Goal: Task Accomplishment & Management: Complete application form

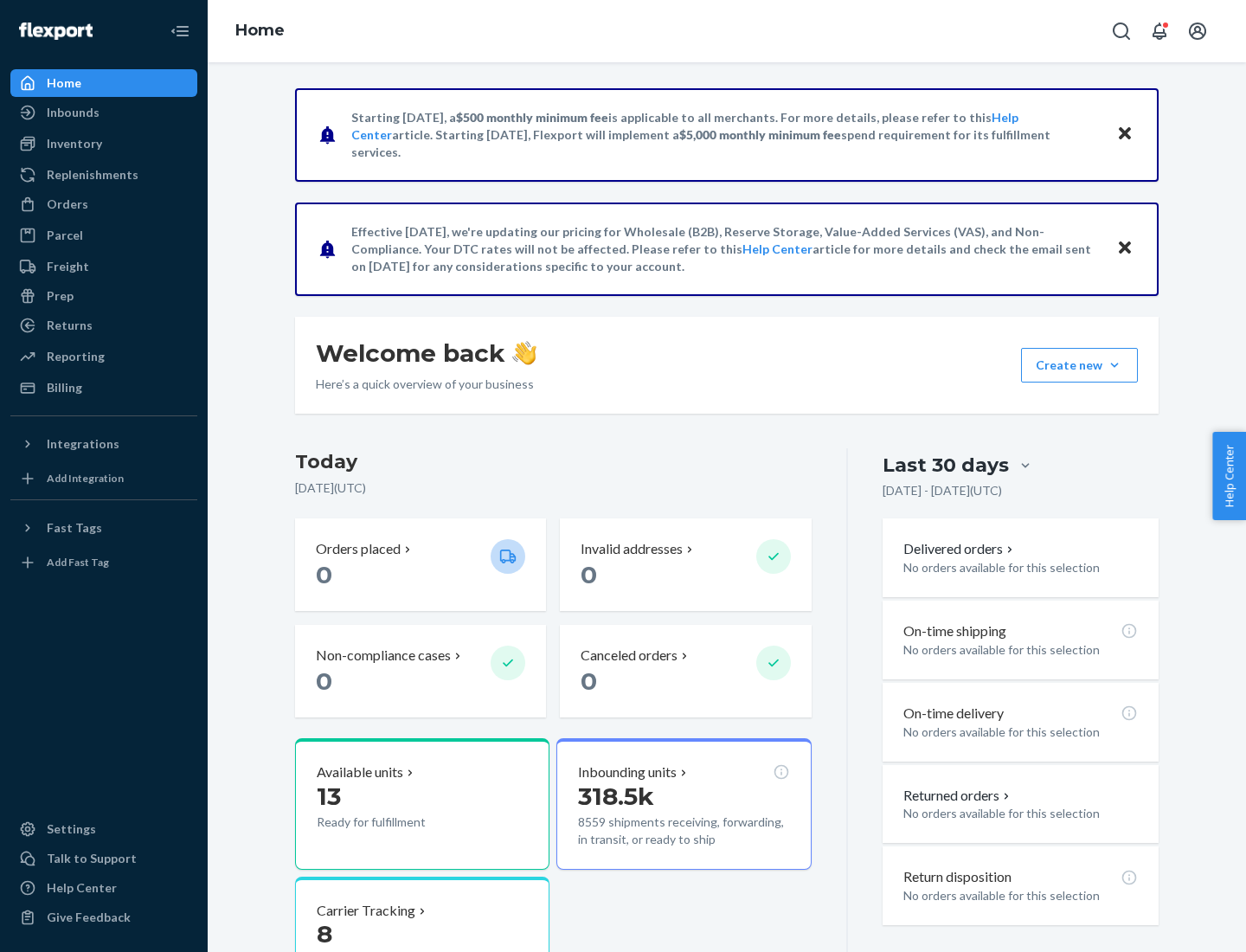
click at [1114, 365] on button "Create new Create new inbound Create new order Create new product" at bounding box center [1079, 365] width 117 height 35
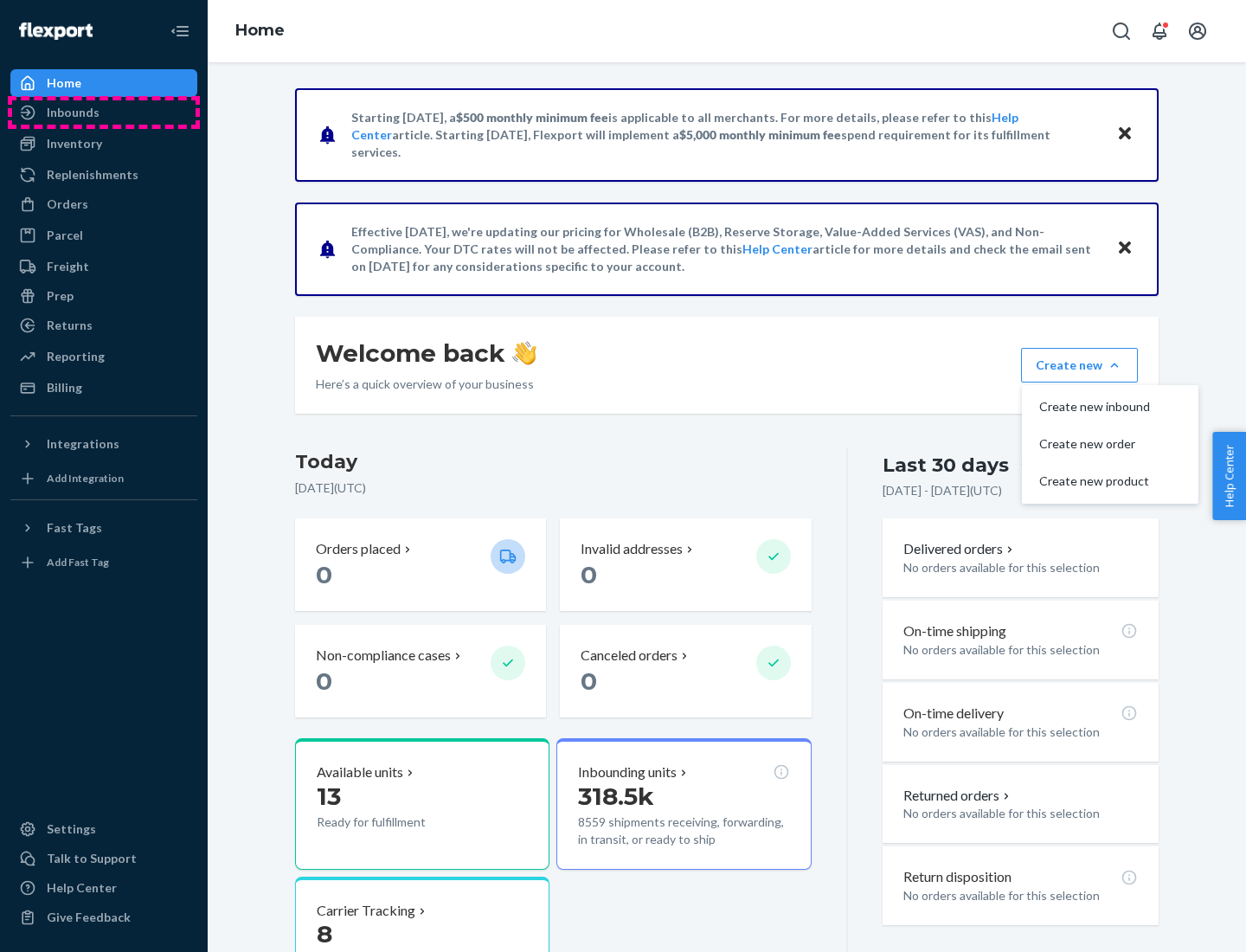
click at [104, 112] on div "Inbounds" at bounding box center [104, 112] width 183 height 24
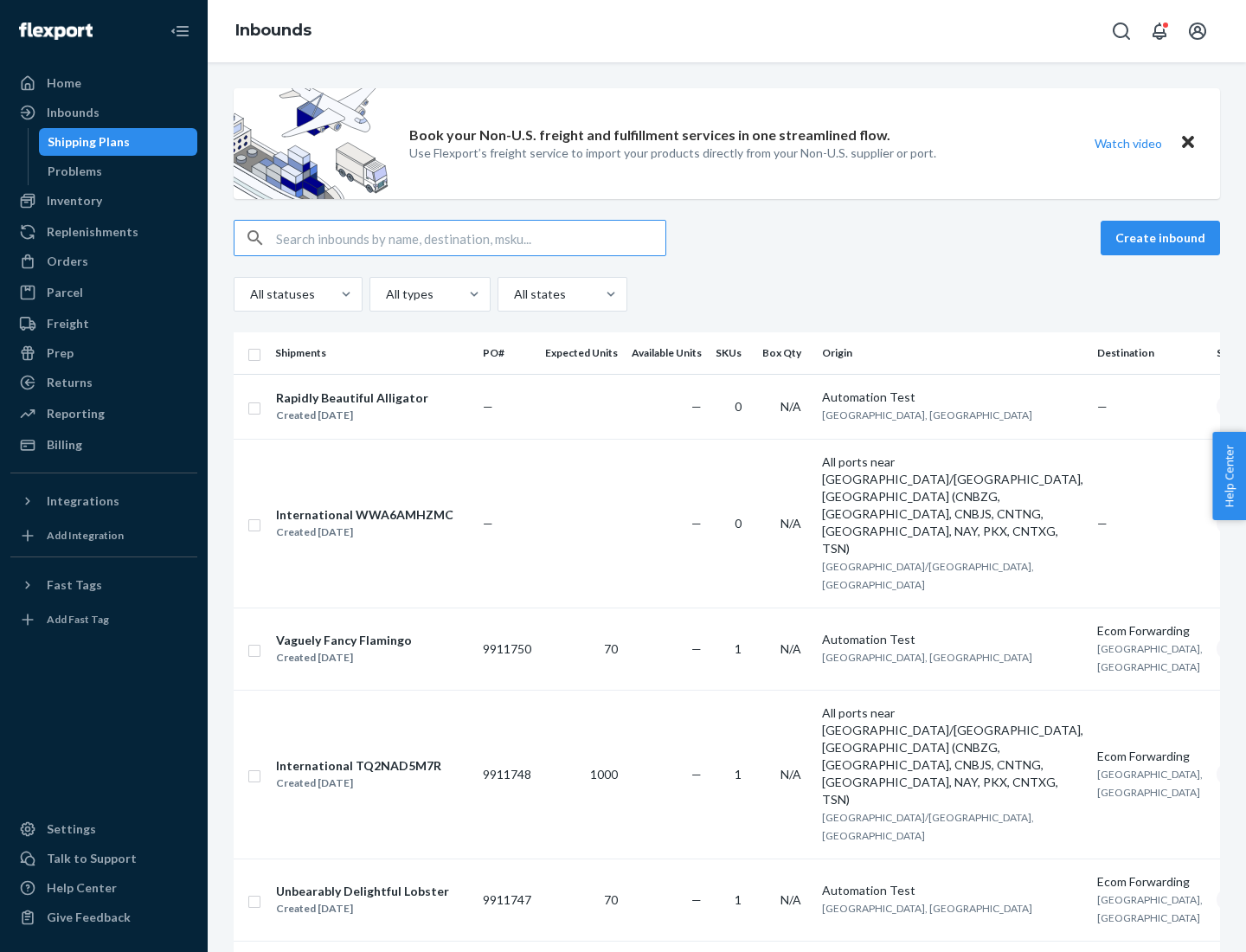
click at [1163, 238] on button "Create inbound" at bounding box center [1161, 238] width 120 height 35
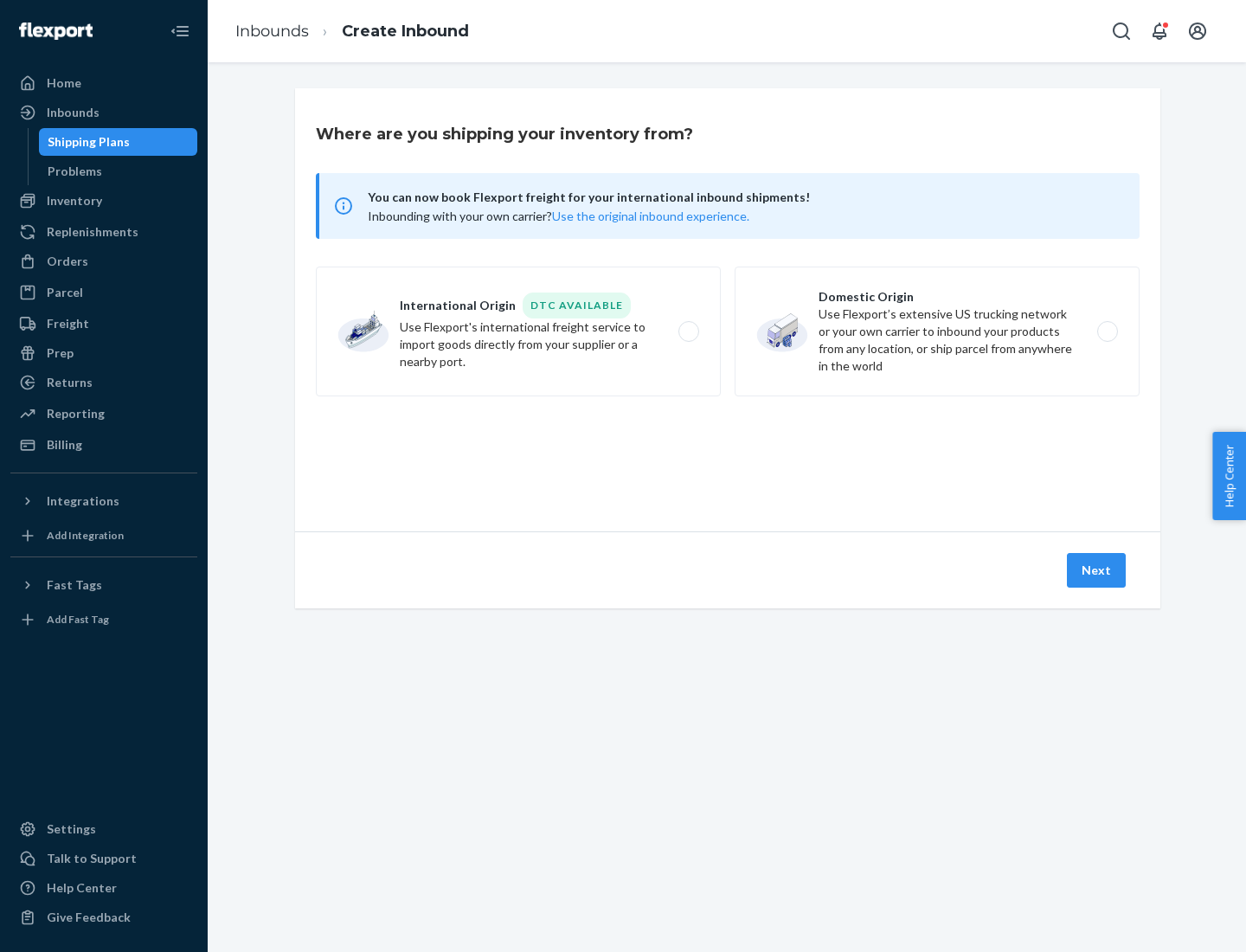
click at [937, 331] on label "Domestic Origin Use Flexport’s extensive US trucking network or your own carrie…" at bounding box center [937, 331] width 405 height 130
click at [1107, 331] on input "Domestic Origin Use Flexport’s extensive US trucking network or your own carrie…" at bounding box center [1112, 331] width 11 height 11
radio input "true"
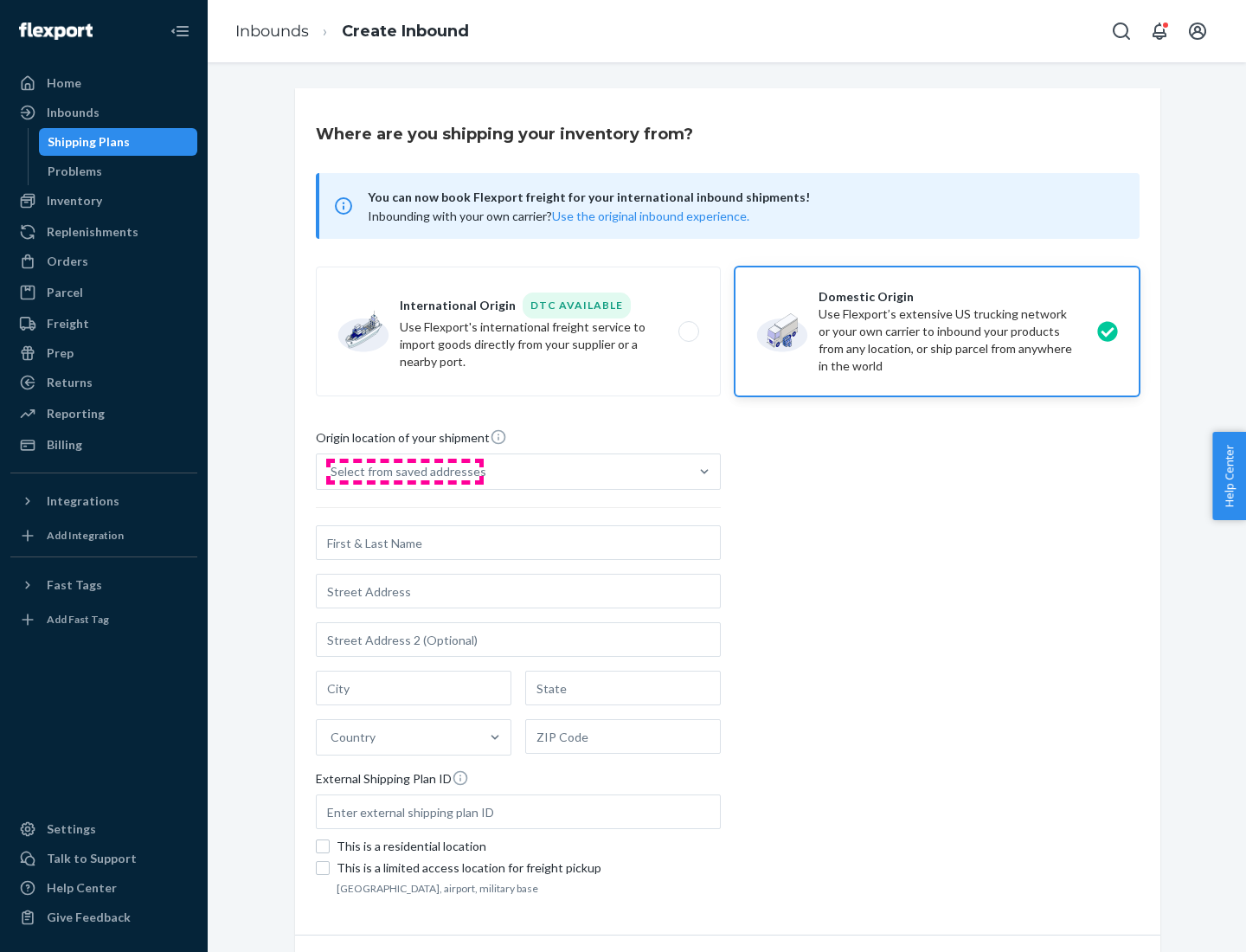
click at [404, 472] on div "Select from saved addresses" at bounding box center [408, 471] width 155 height 17
click at [332, 472] on input "Select from saved addresses" at bounding box center [331, 471] width 2 height 17
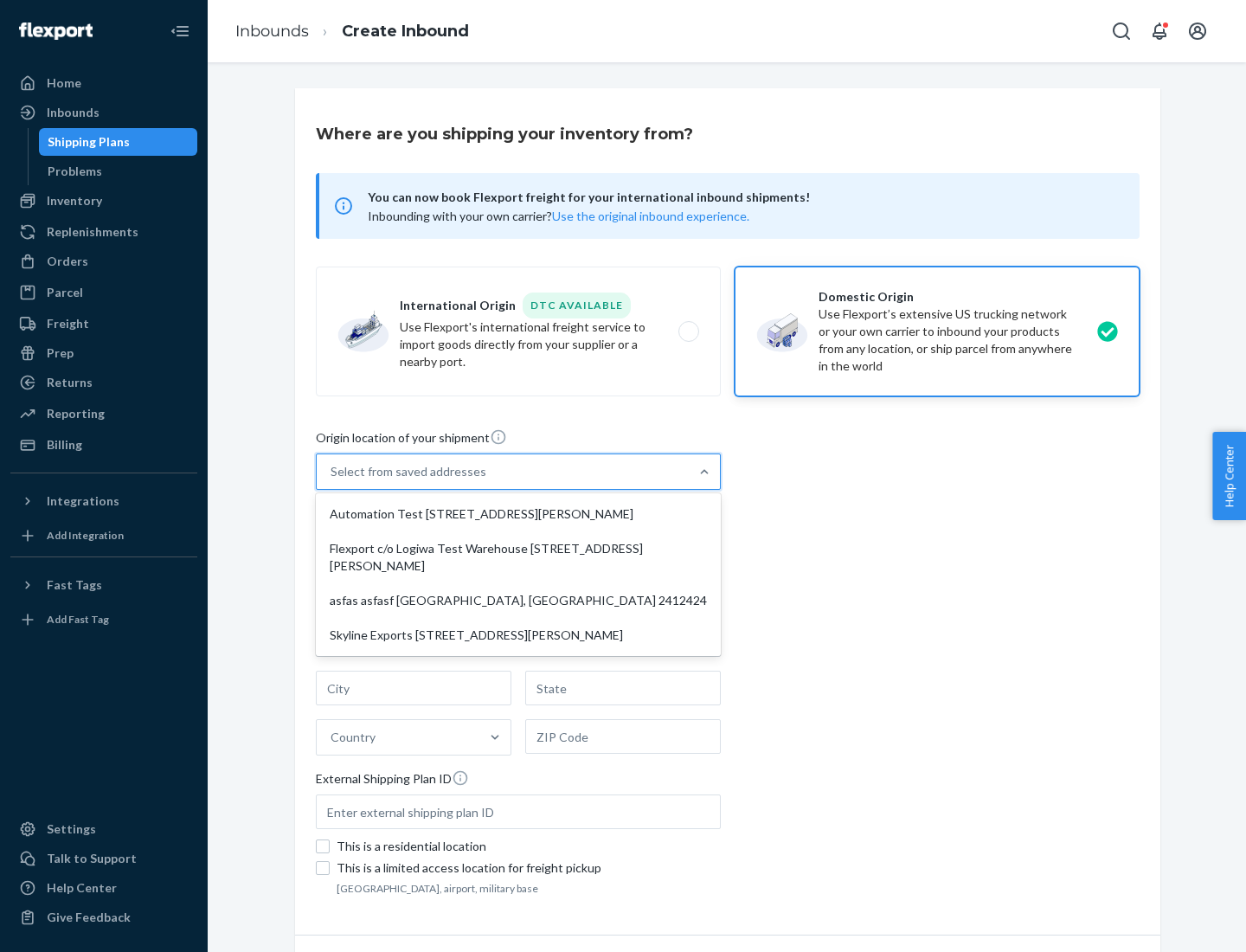
scroll to position [7, 0]
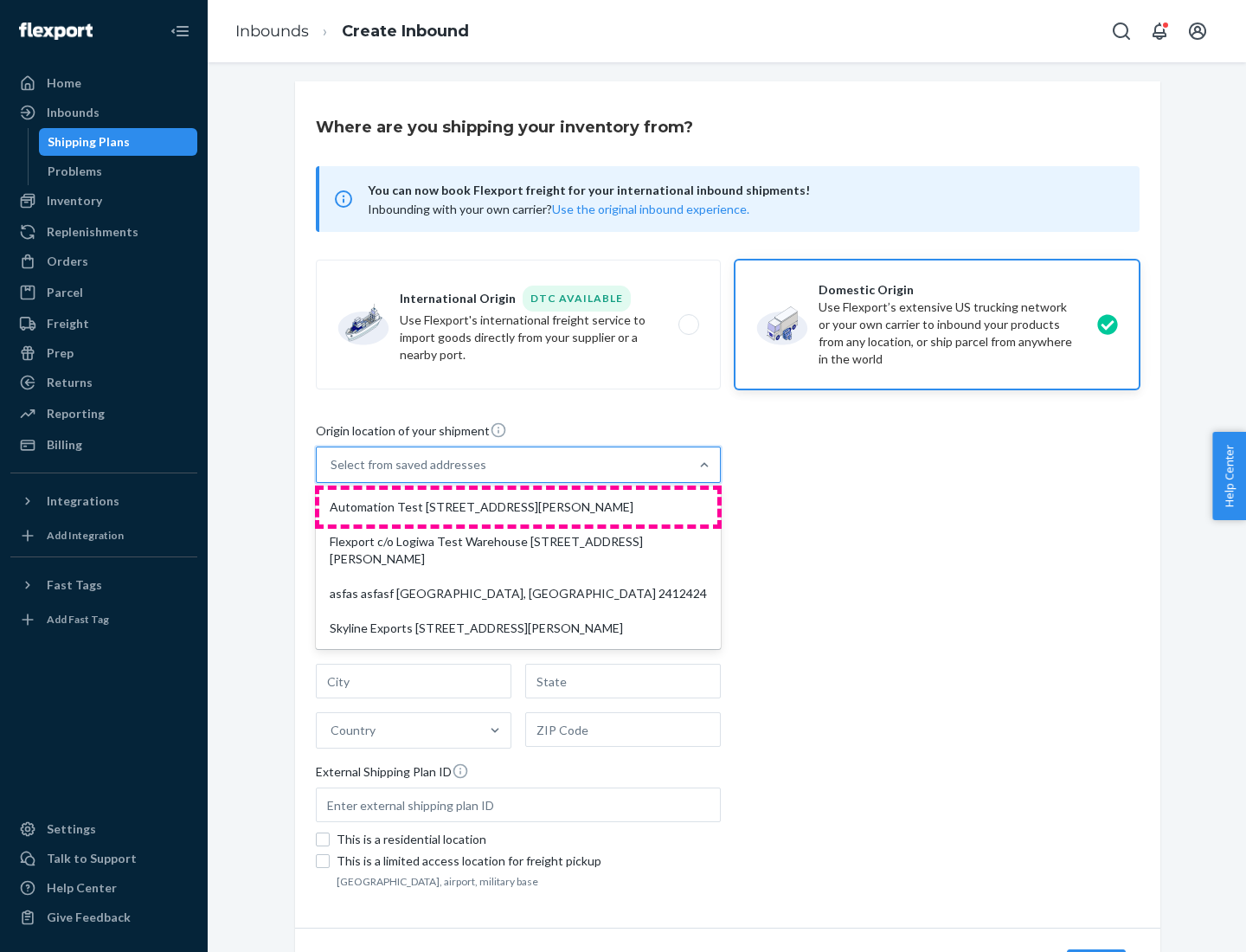
click at [519, 507] on div "Automation Test [STREET_ADDRESS][PERSON_NAME]" at bounding box center [518, 506] width 398 height 35
click at [332, 474] on input "option Automation Test [STREET_ADDRESS][PERSON_NAME] focused, 1 of 4. 4 results…" at bounding box center [331, 464] width 2 height 17
type input "Automation Test"
type input "9th Floor"
type input "[GEOGRAPHIC_DATA]"
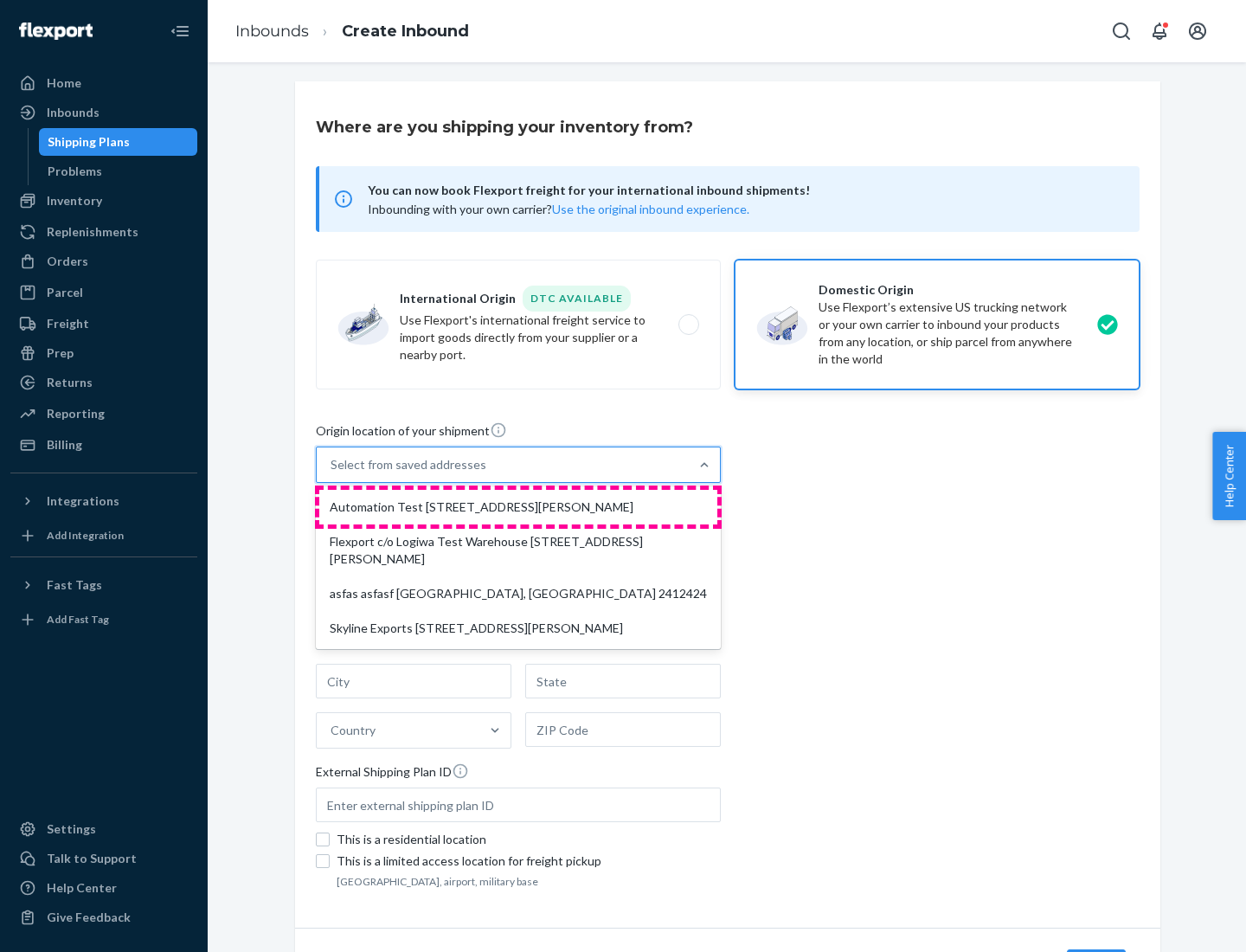
type input "CA"
type input "94104"
type input "[STREET_ADDRESS][PERSON_NAME]"
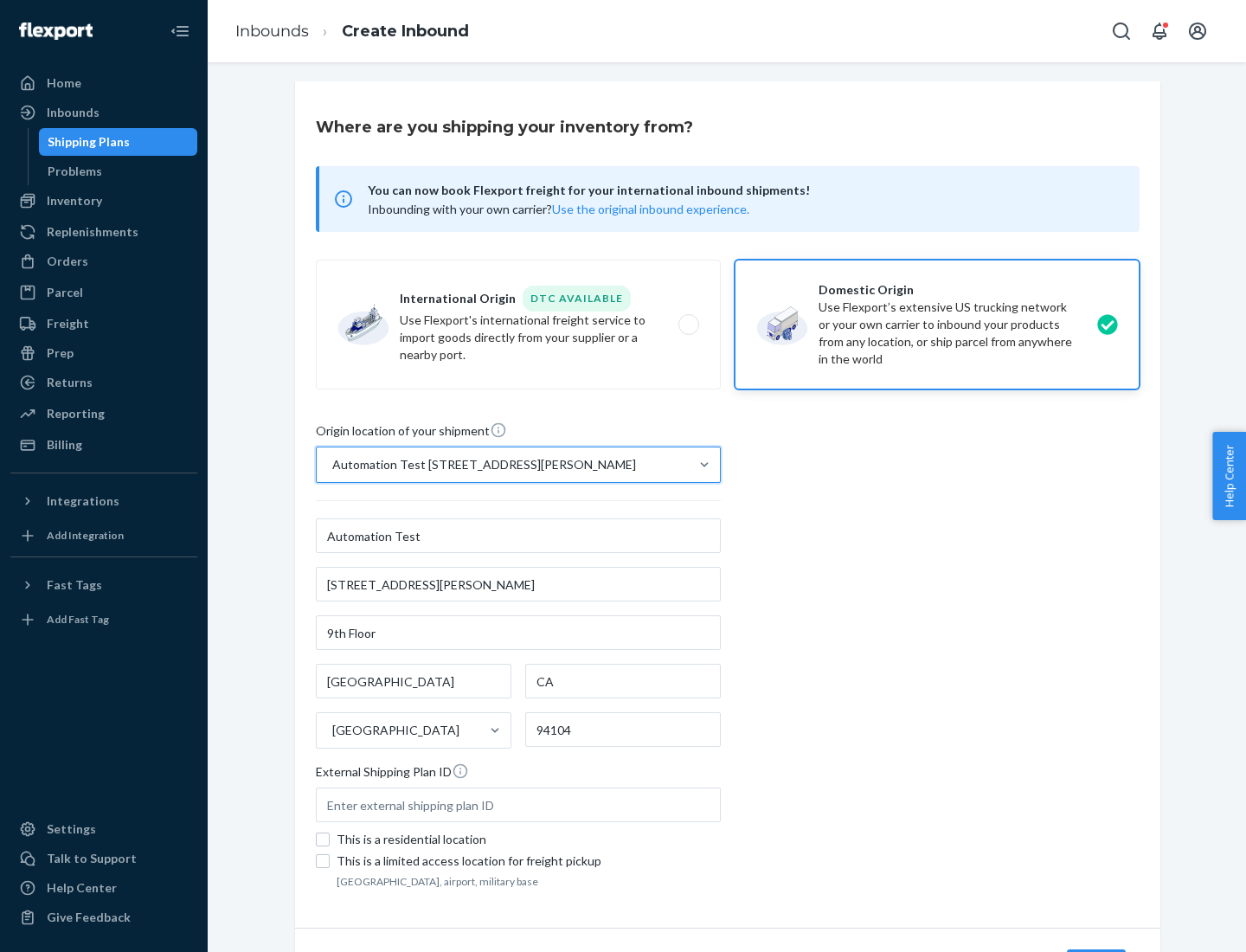
scroll to position [101, 0]
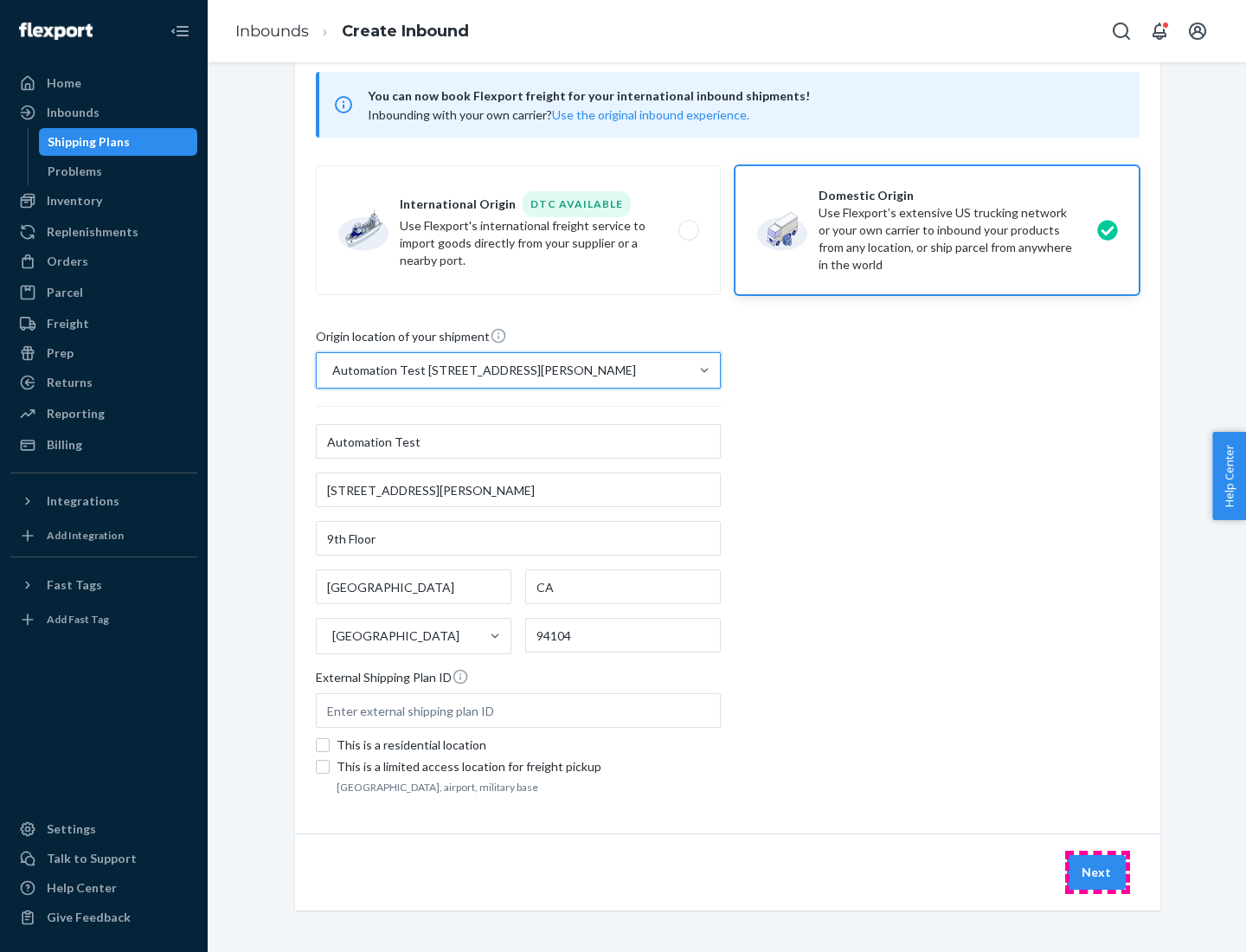
click at [1097, 872] on button "Next" at bounding box center [1096, 871] width 59 height 35
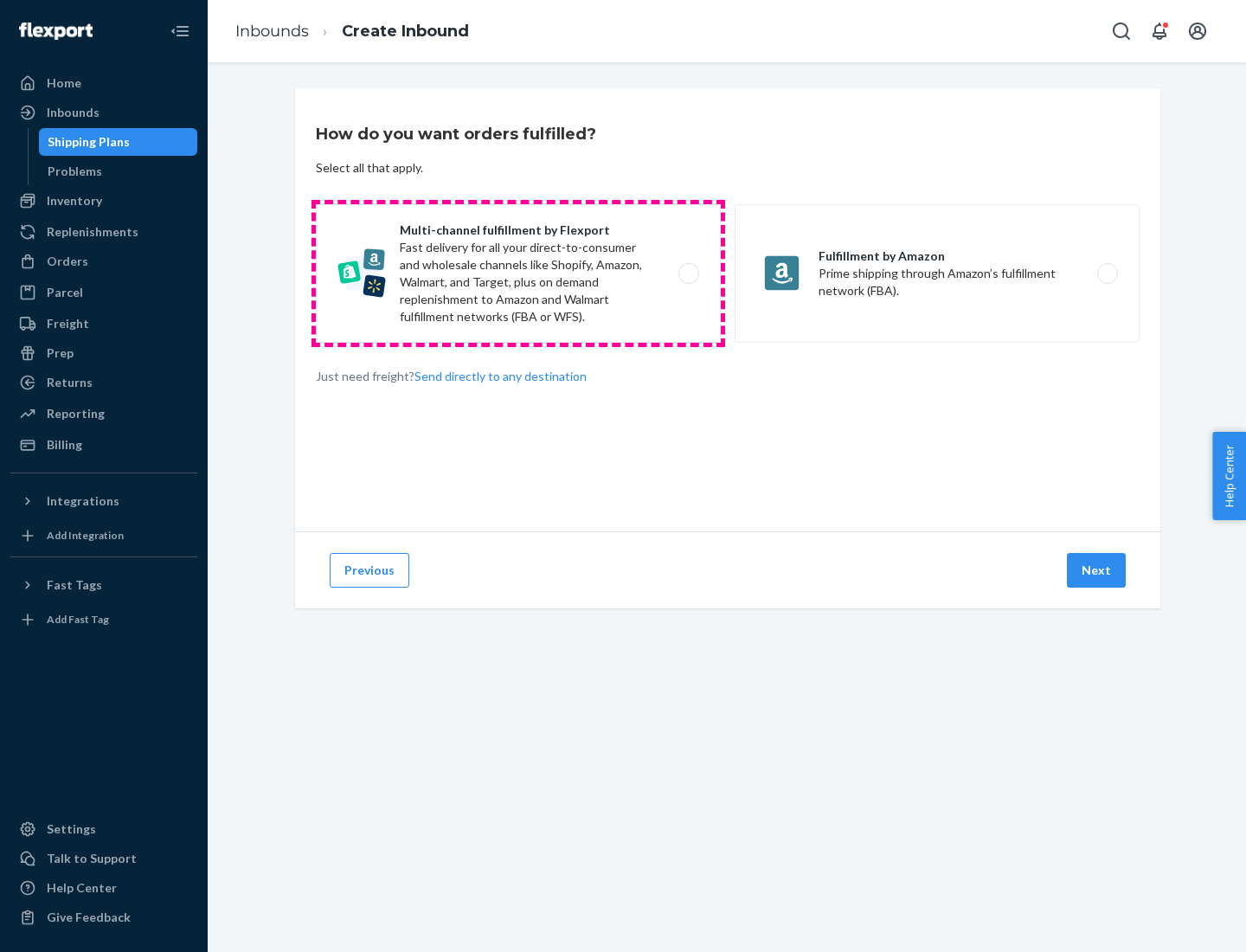
click at [519, 273] on label "Multi-channel fulfillment by Flexport Fast delivery for all your direct-to-cons…" at bounding box center [518, 273] width 405 height 139
click at [688, 273] on input "Multi-channel fulfillment by Flexport Fast delivery for all your direct-to-cons…" at bounding box center [694, 273] width 11 height 11
radio input "true"
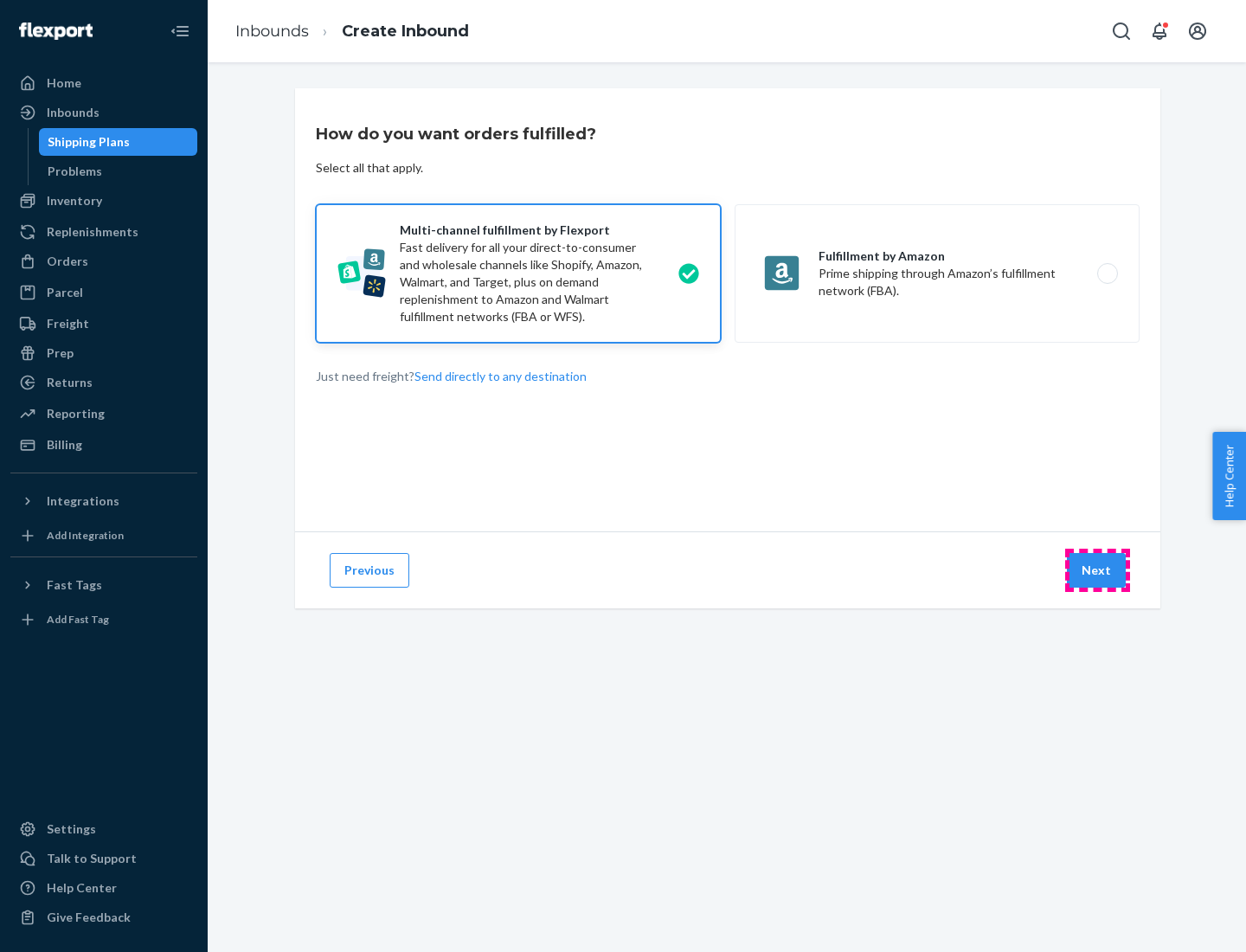
click at [1097, 570] on button "Next" at bounding box center [1096, 570] width 59 height 35
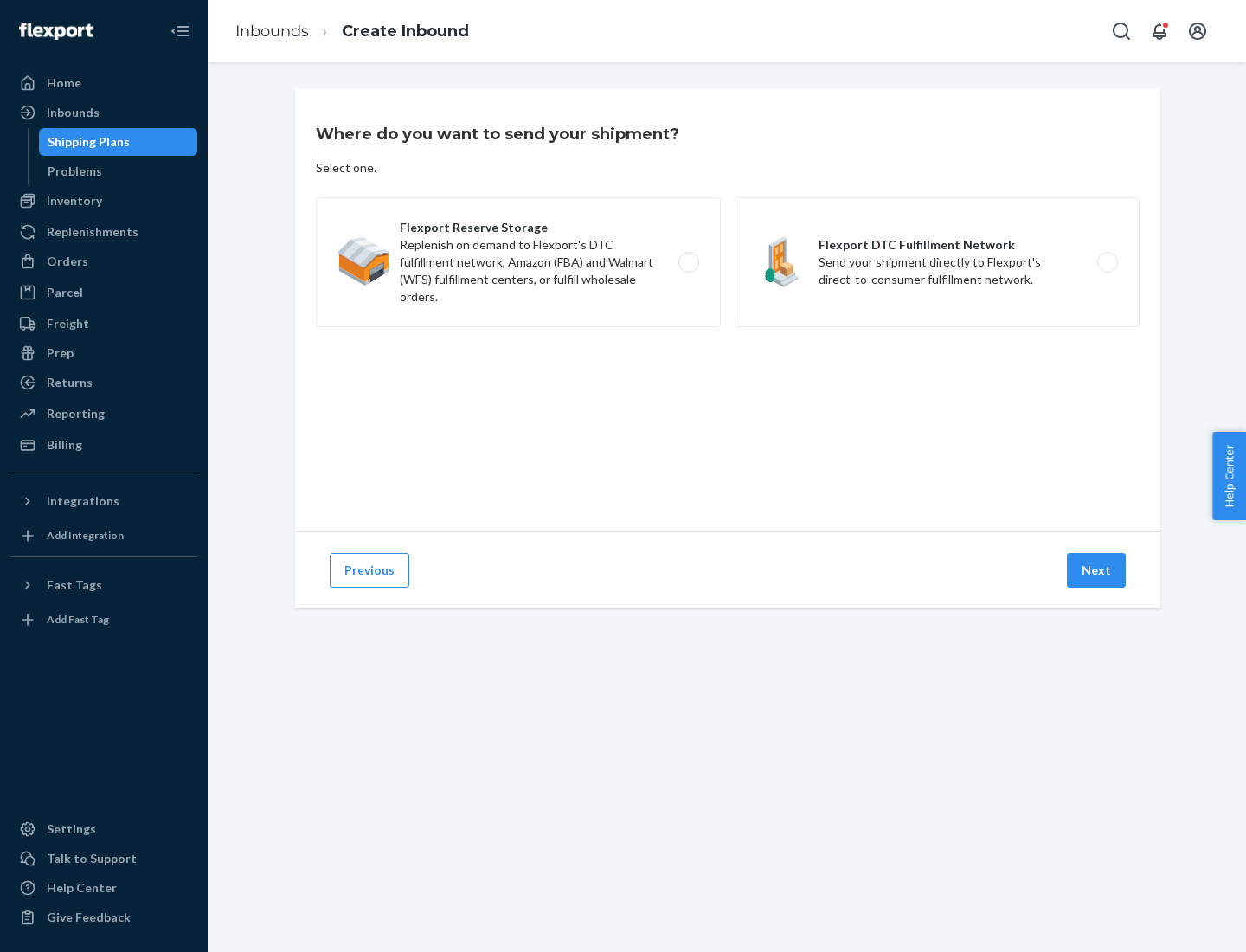
click at [937, 262] on label "Flexport DTC Fulfillment Network Send your shipment directly to Flexport's dire…" at bounding box center [937, 262] width 405 height 130
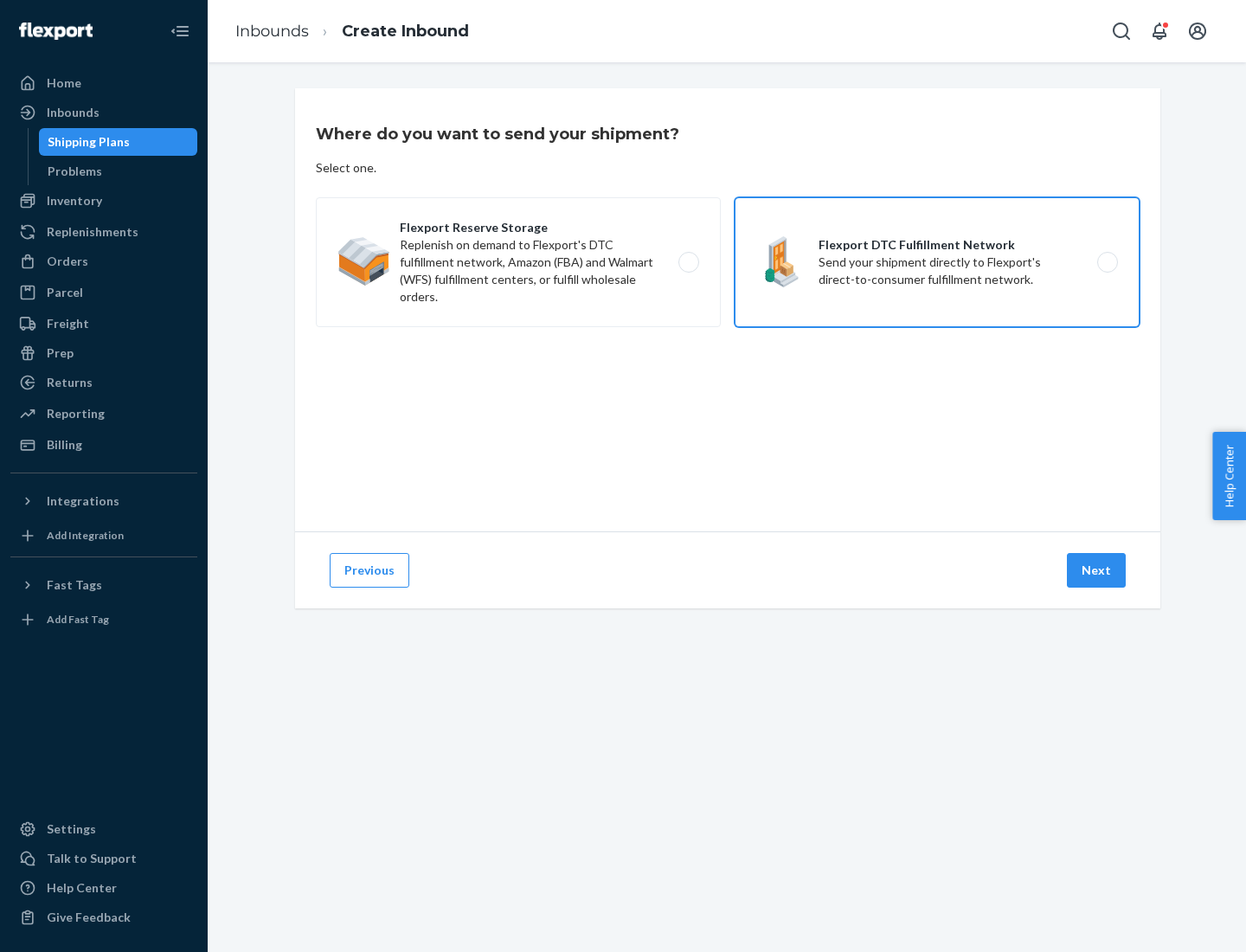
click at [1107, 262] on input "Flexport DTC Fulfillment Network Send your shipment directly to Flexport's dire…" at bounding box center [1112, 262] width 11 height 11
radio input "true"
click at [1097, 570] on button "Next" at bounding box center [1096, 570] width 59 height 35
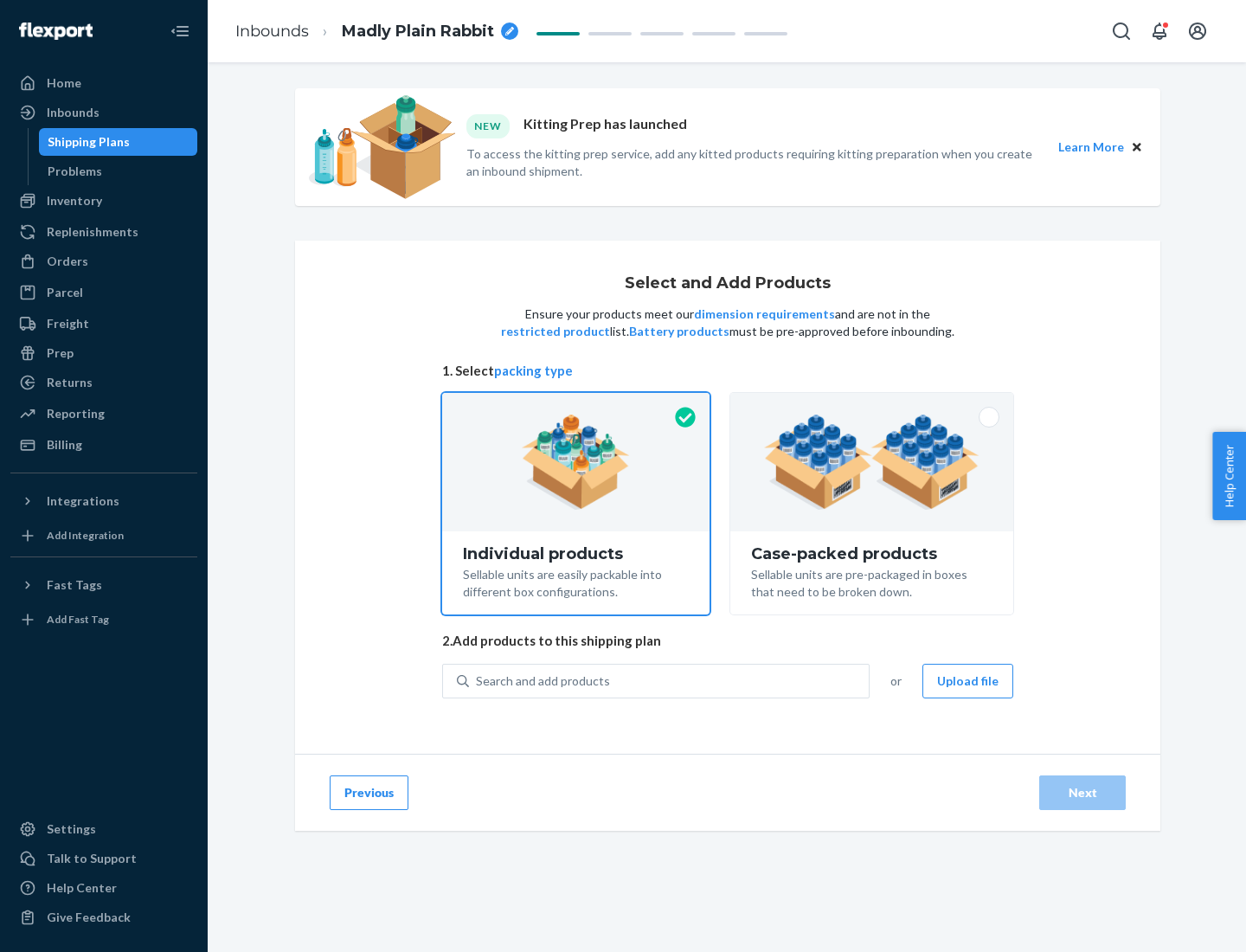
click at [872, 462] on img at bounding box center [872, 462] width 215 height 95
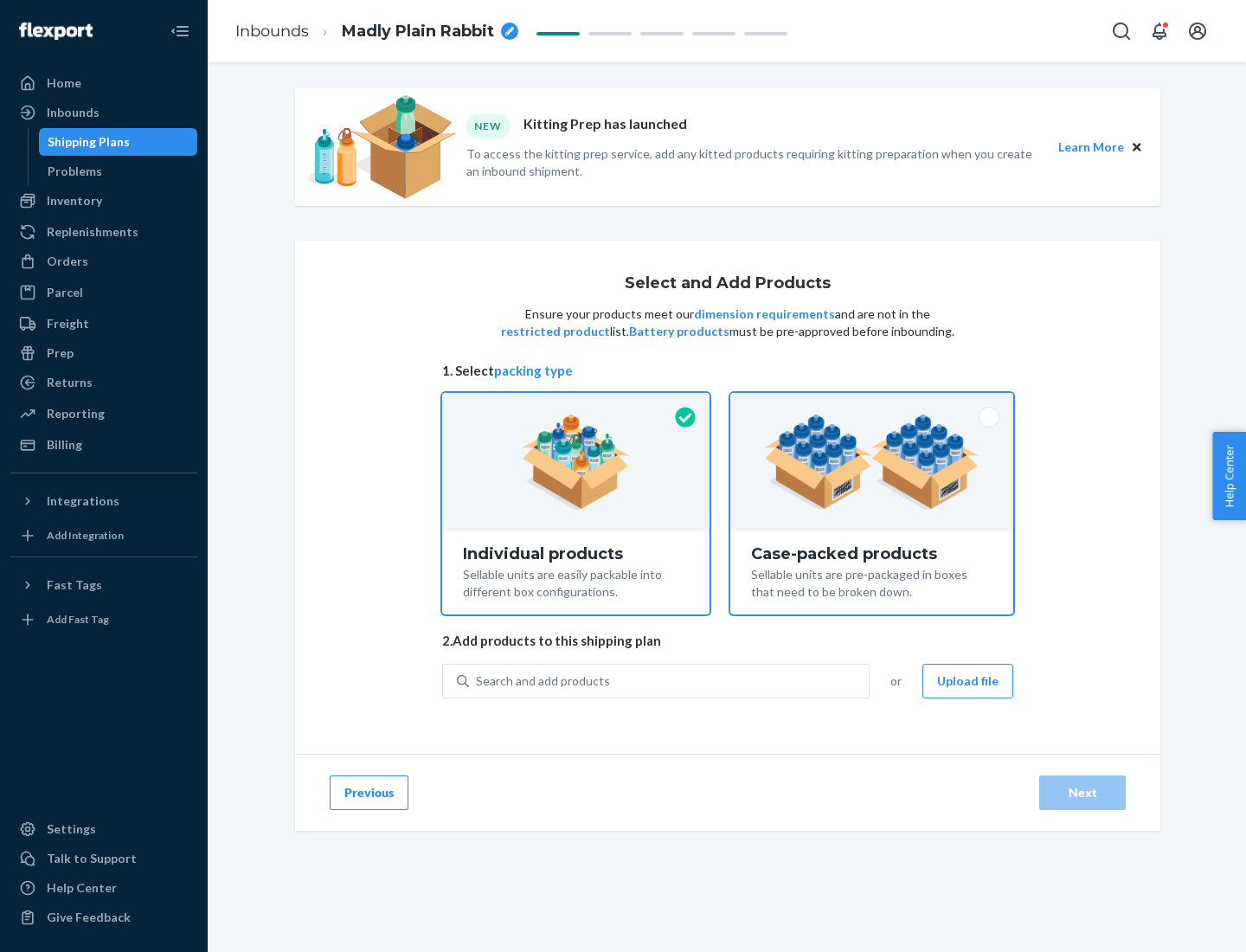
click at [872, 404] on input "Case-packed products Sellable units are pre-packaged in boxes that need to be b…" at bounding box center [872, 399] width 11 height 11
radio input "true"
radio input "false"
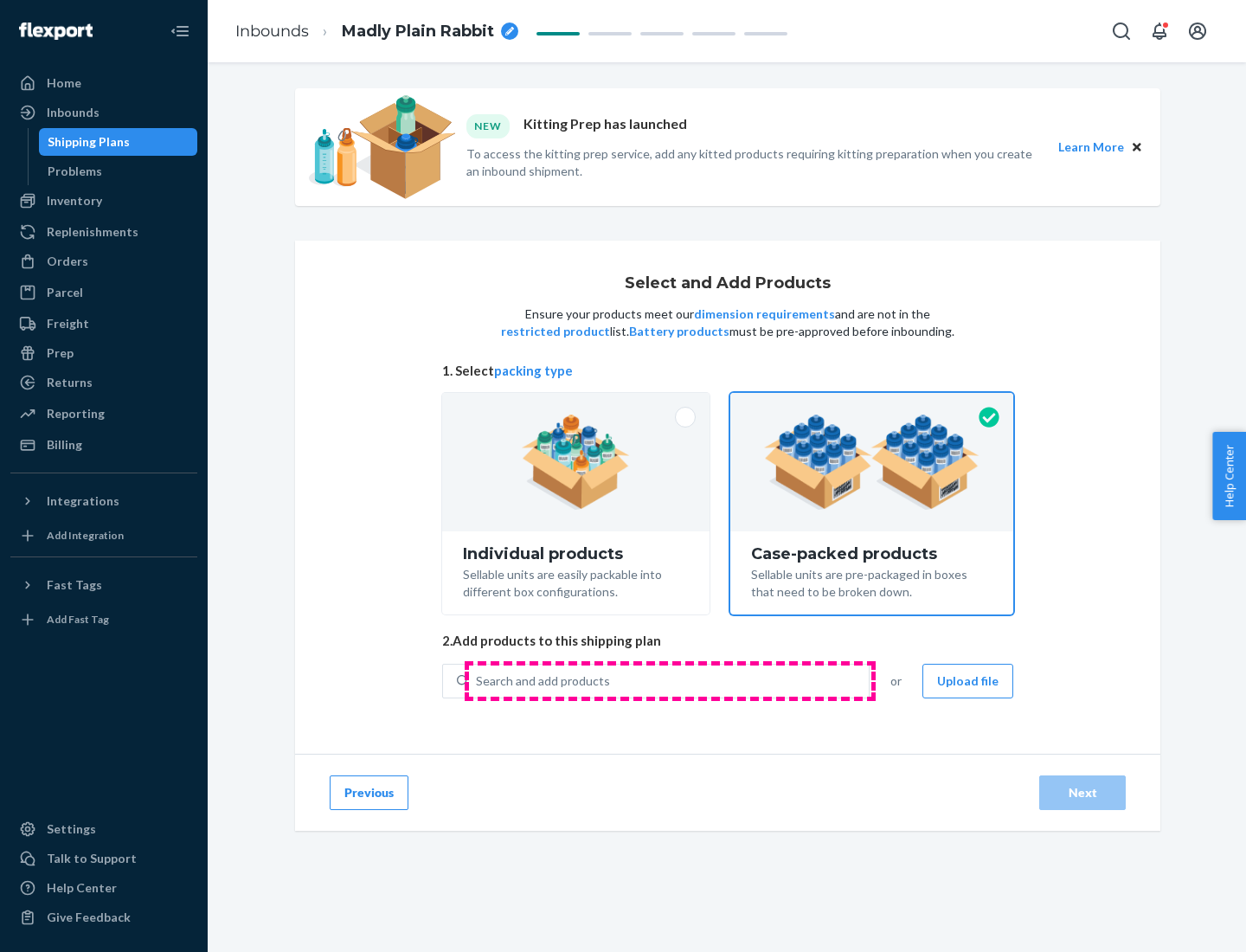
click at [669, 680] on div "Search and add products" at bounding box center [668, 681] width 400 height 31
click at [477, 680] on input "Search and add products" at bounding box center [476, 681] width 2 height 17
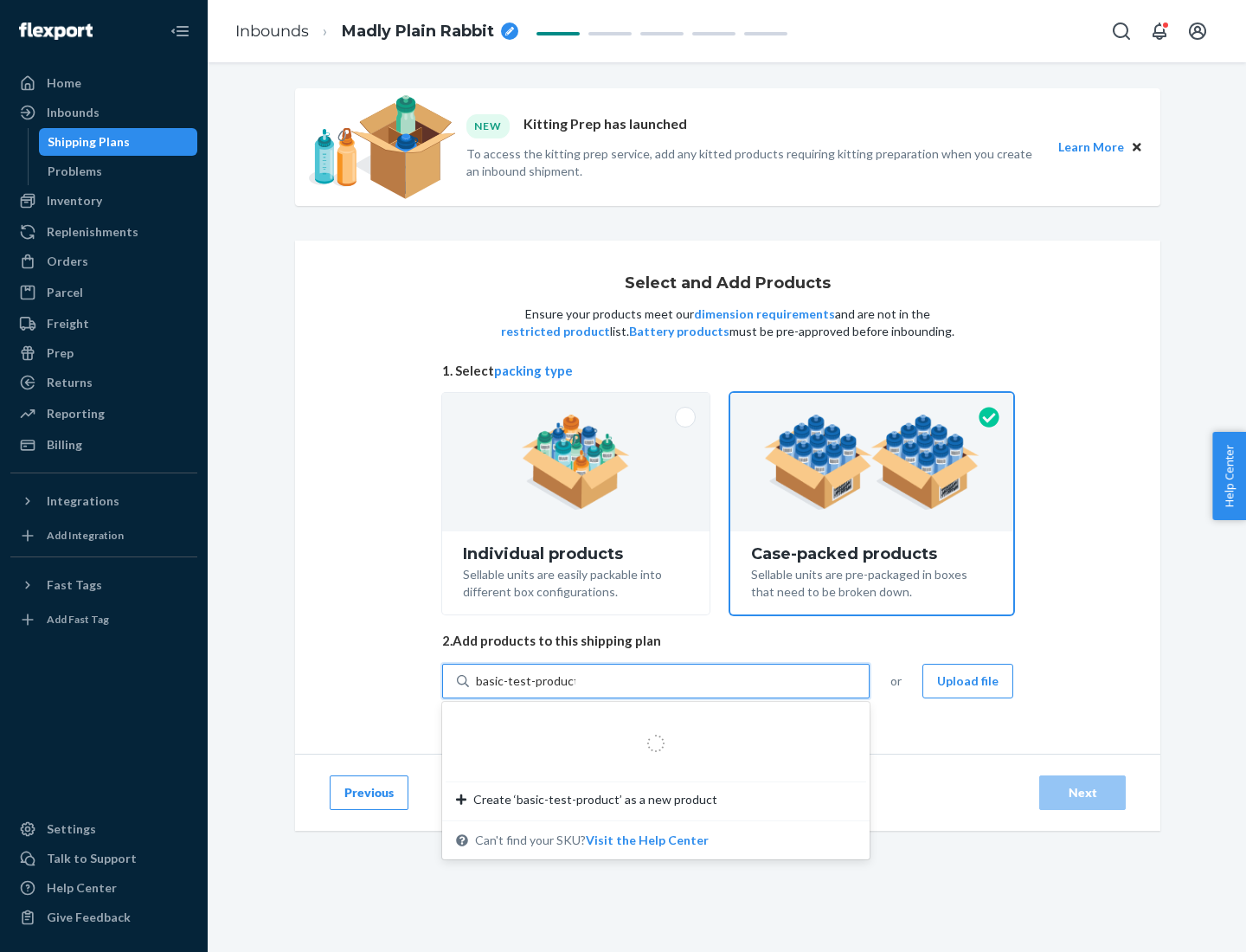
type input "basic-test-product-1"
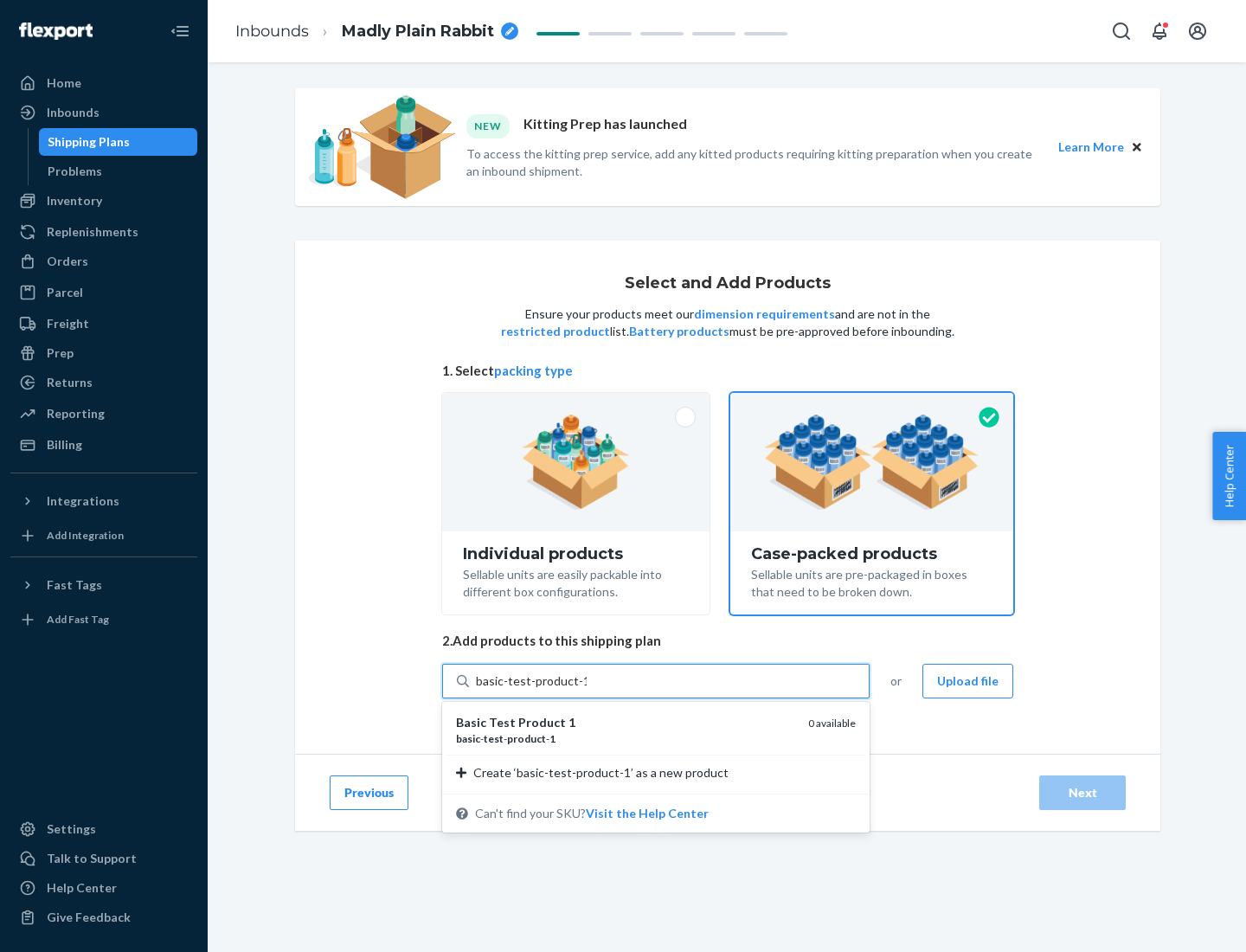
click at [625, 738] on div "basic - test - product - 1" at bounding box center [624, 739] width 338 height 15
click at [587, 690] on input "basic-test-product-1" at bounding box center [531, 681] width 110 height 17
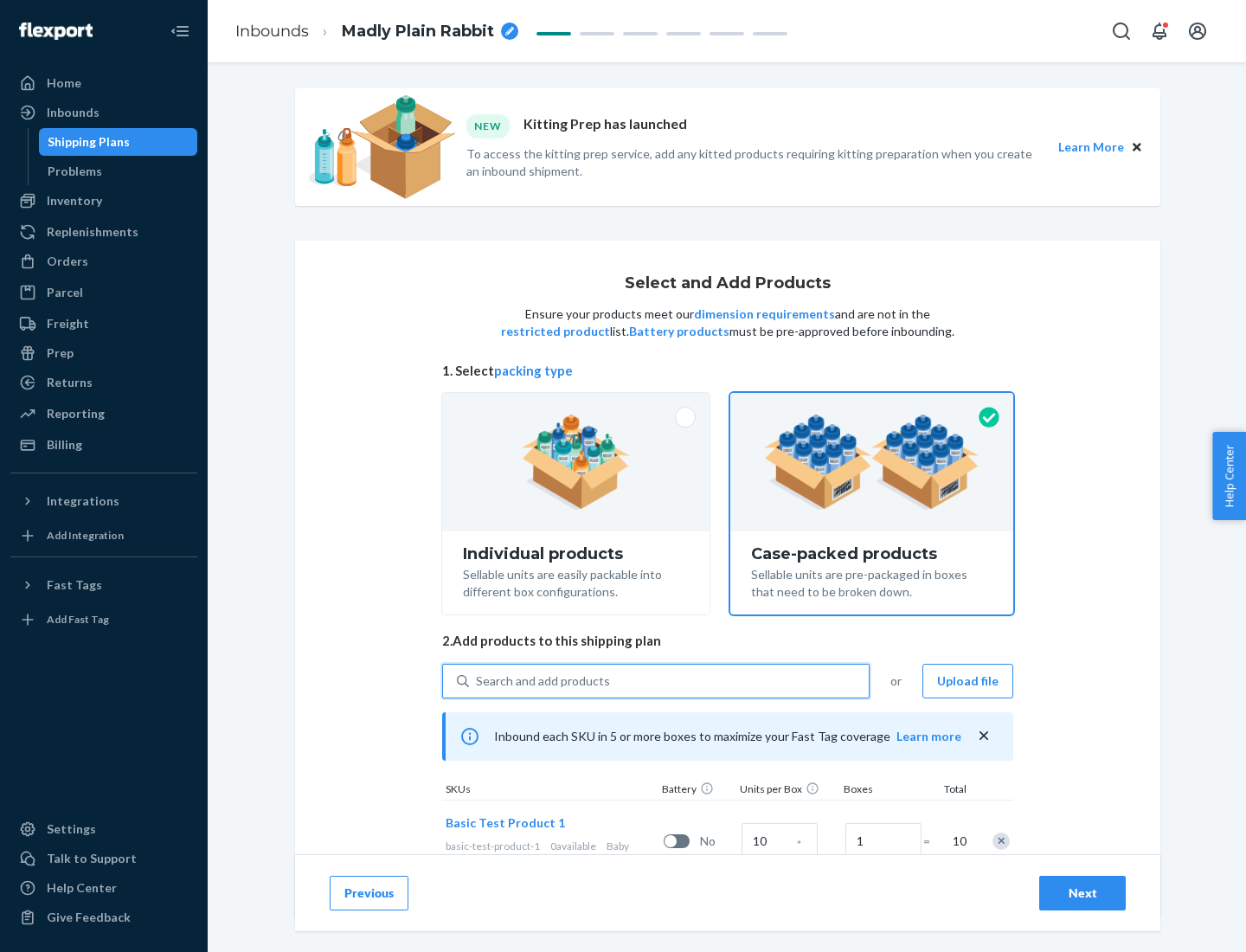
scroll to position [63, 0]
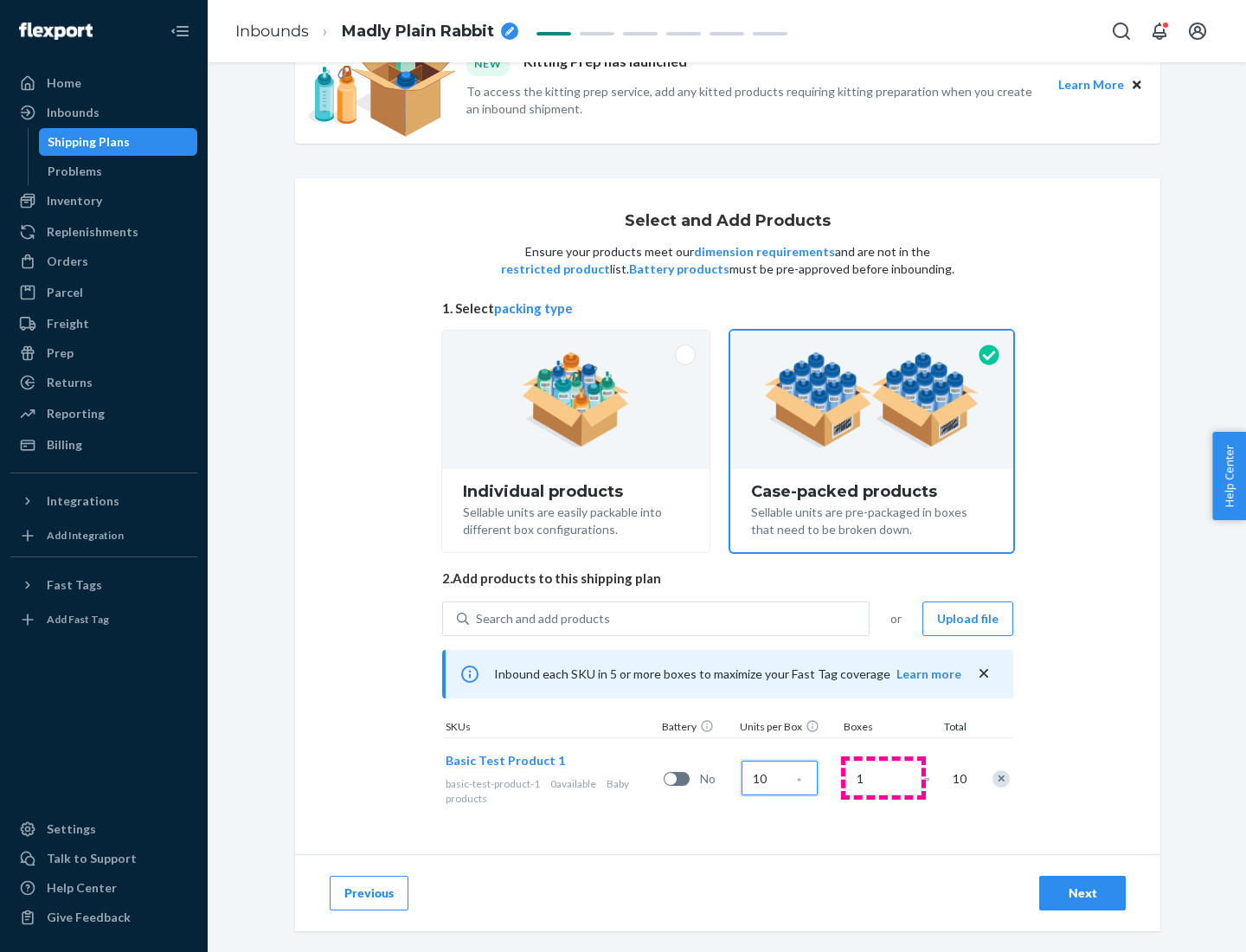
type input "10"
type input "7"
click at [1082, 893] on div "Next" at bounding box center [1082, 893] width 57 height 17
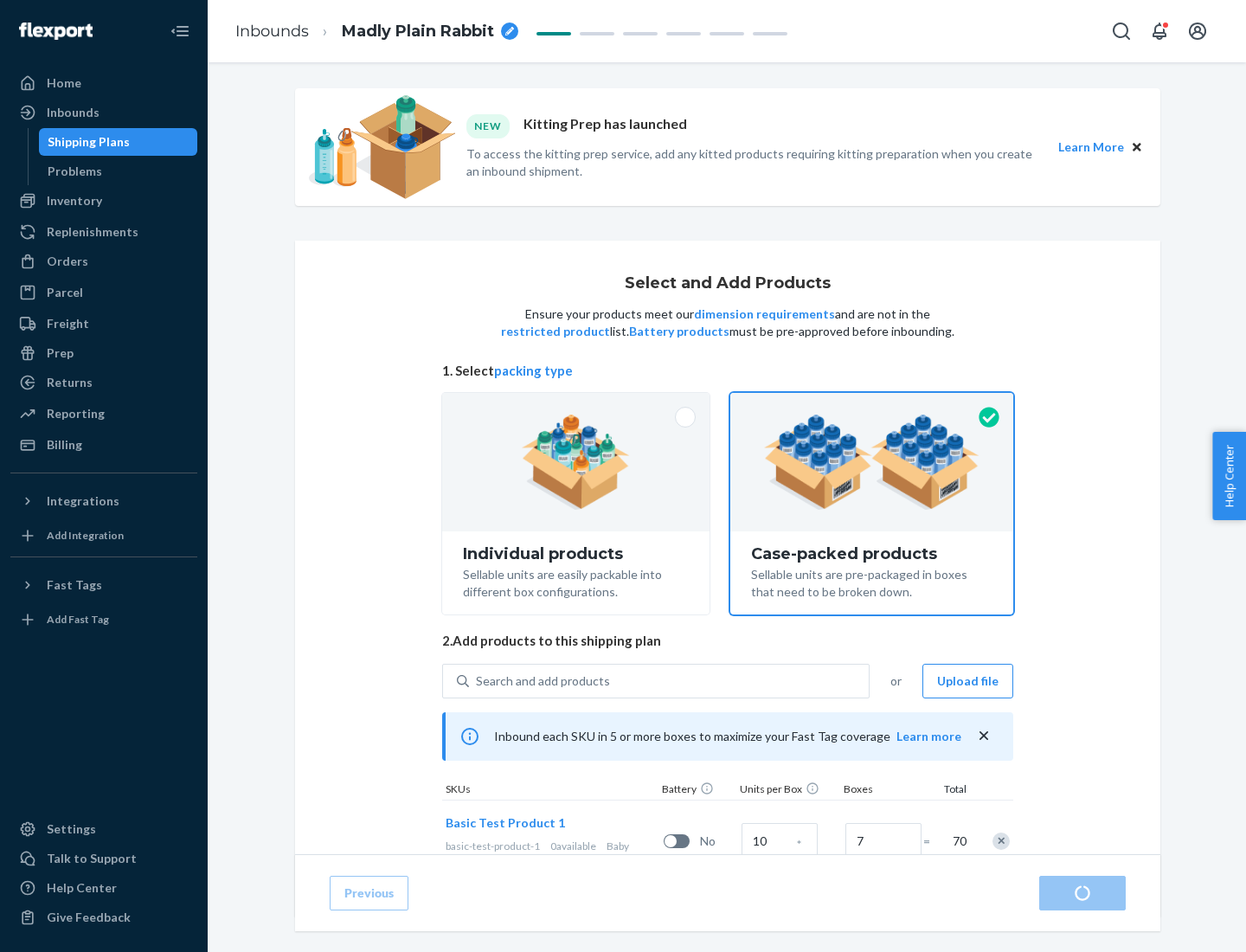
radio input "true"
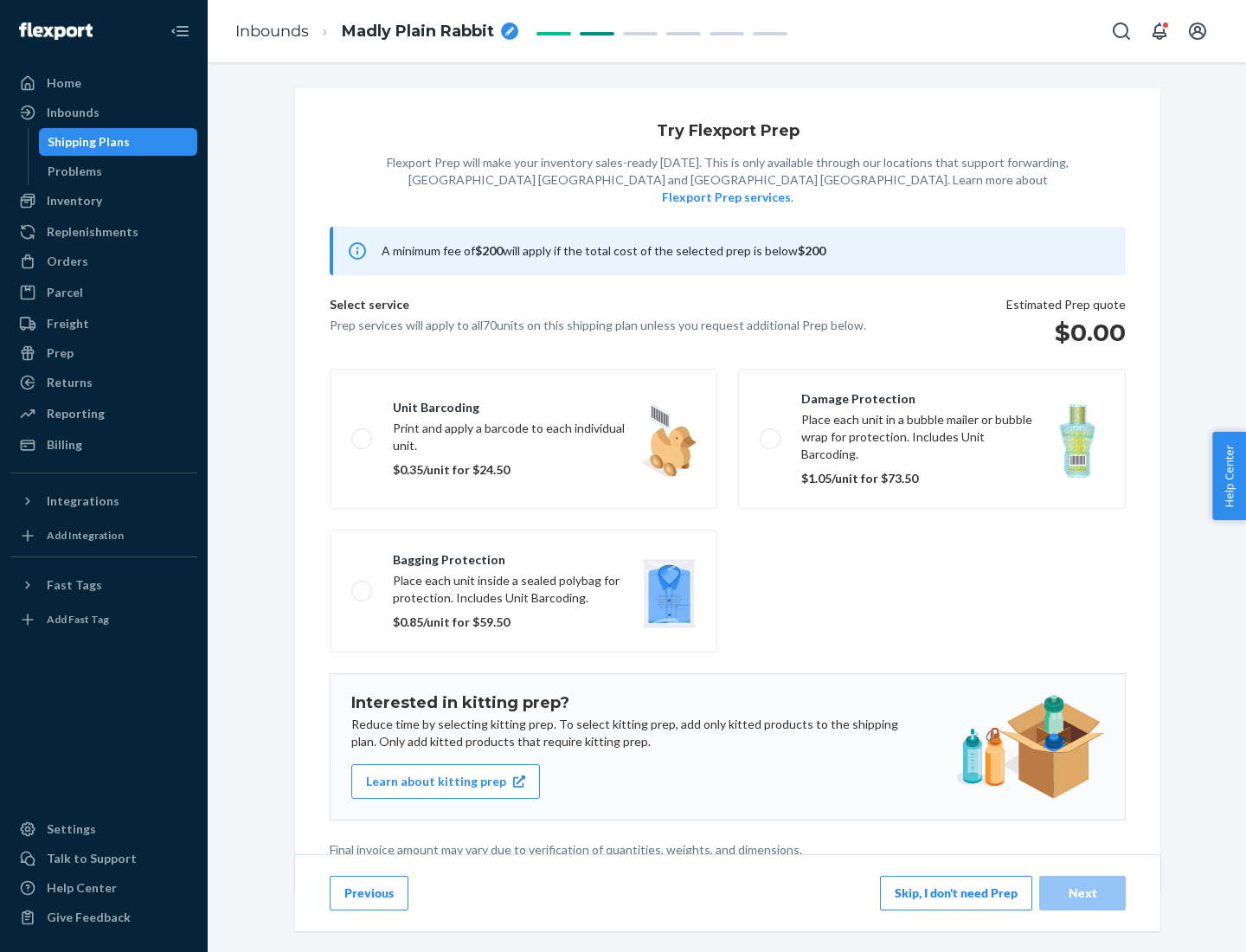
scroll to position [5, 0]
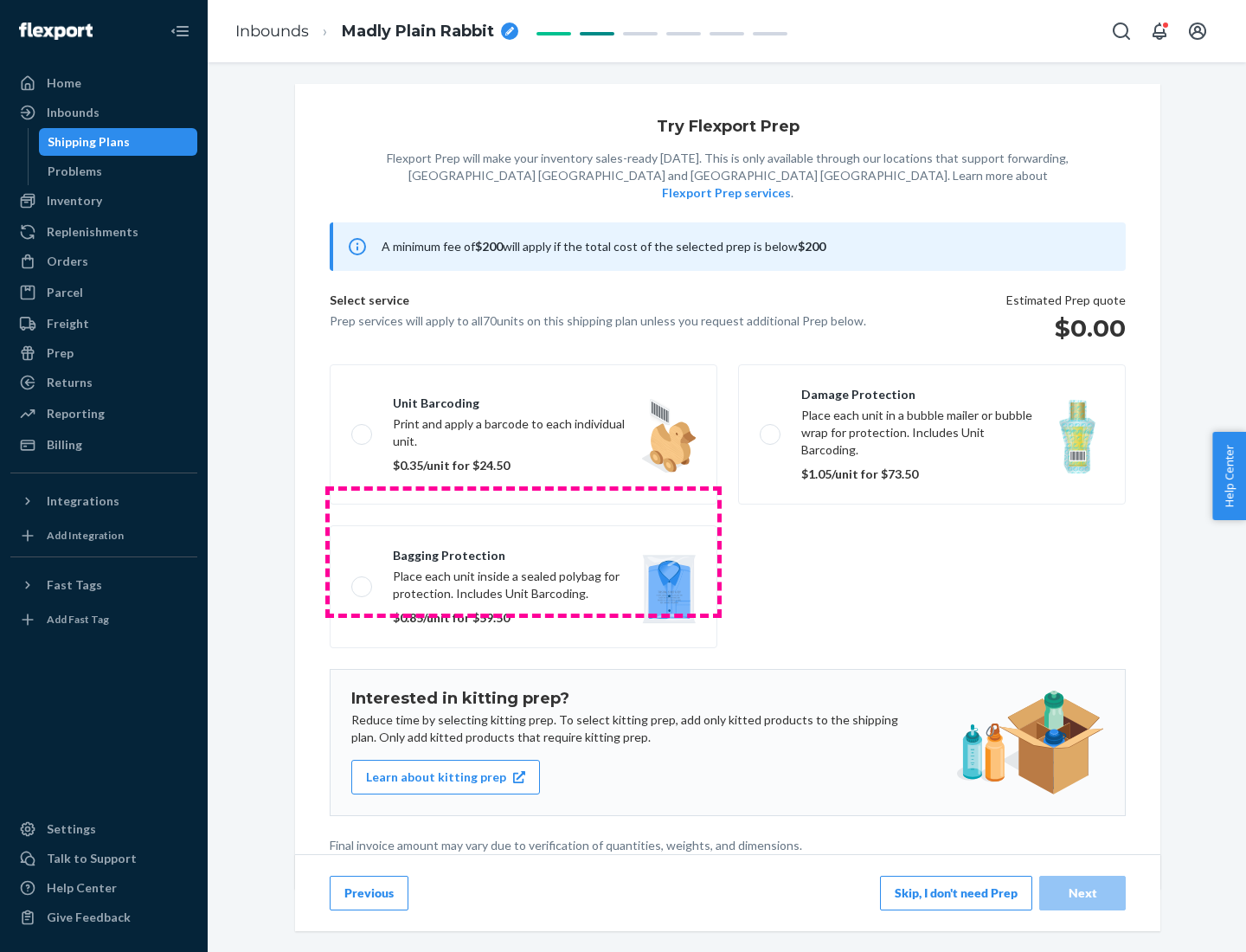
click at [523, 551] on label "Bagging protection Place each unit inside a sealed polybag for protection. Incl…" at bounding box center [523, 586] width 388 height 123
click at [362, 580] on input "Bagging protection Place each unit inside a sealed polybag for protection. Incl…" at bounding box center [357, 586] width 11 height 11
checkbox input "true"
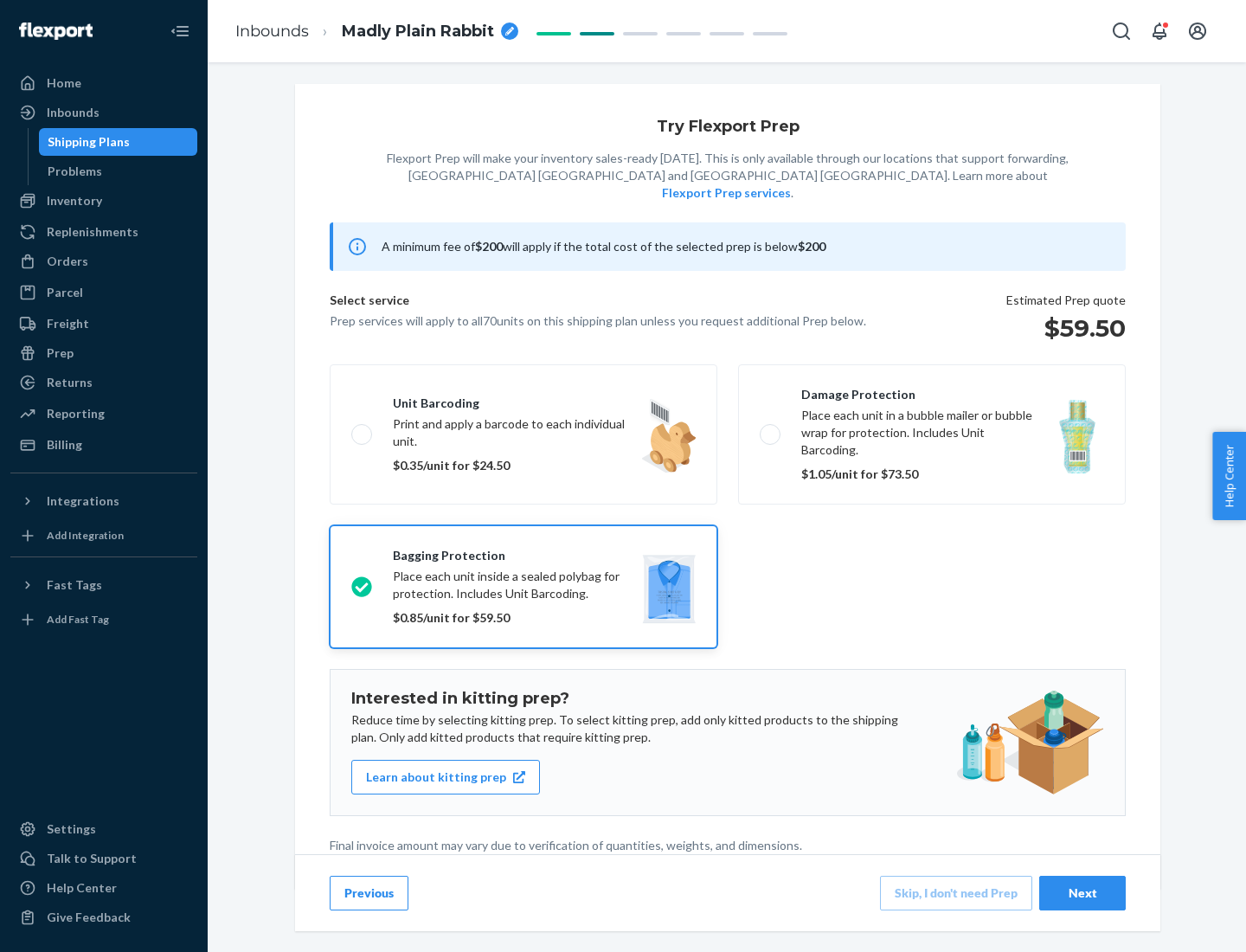
click at [1082, 892] on div "Next" at bounding box center [1082, 893] width 57 height 17
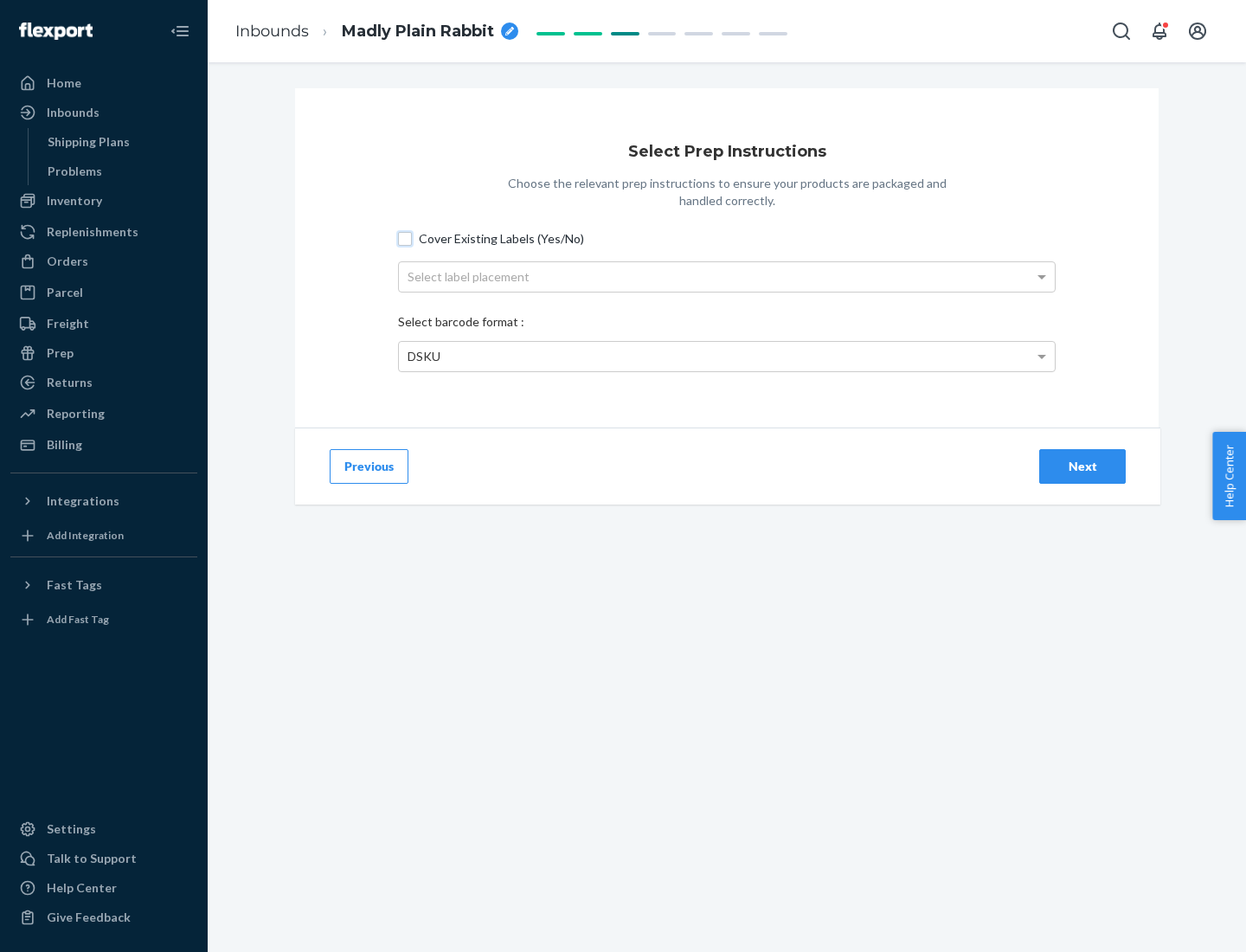
click at [405, 238] on input "Cover Existing Labels (Yes/No)" at bounding box center [404, 239] width 14 height 14
checkbox input "true"
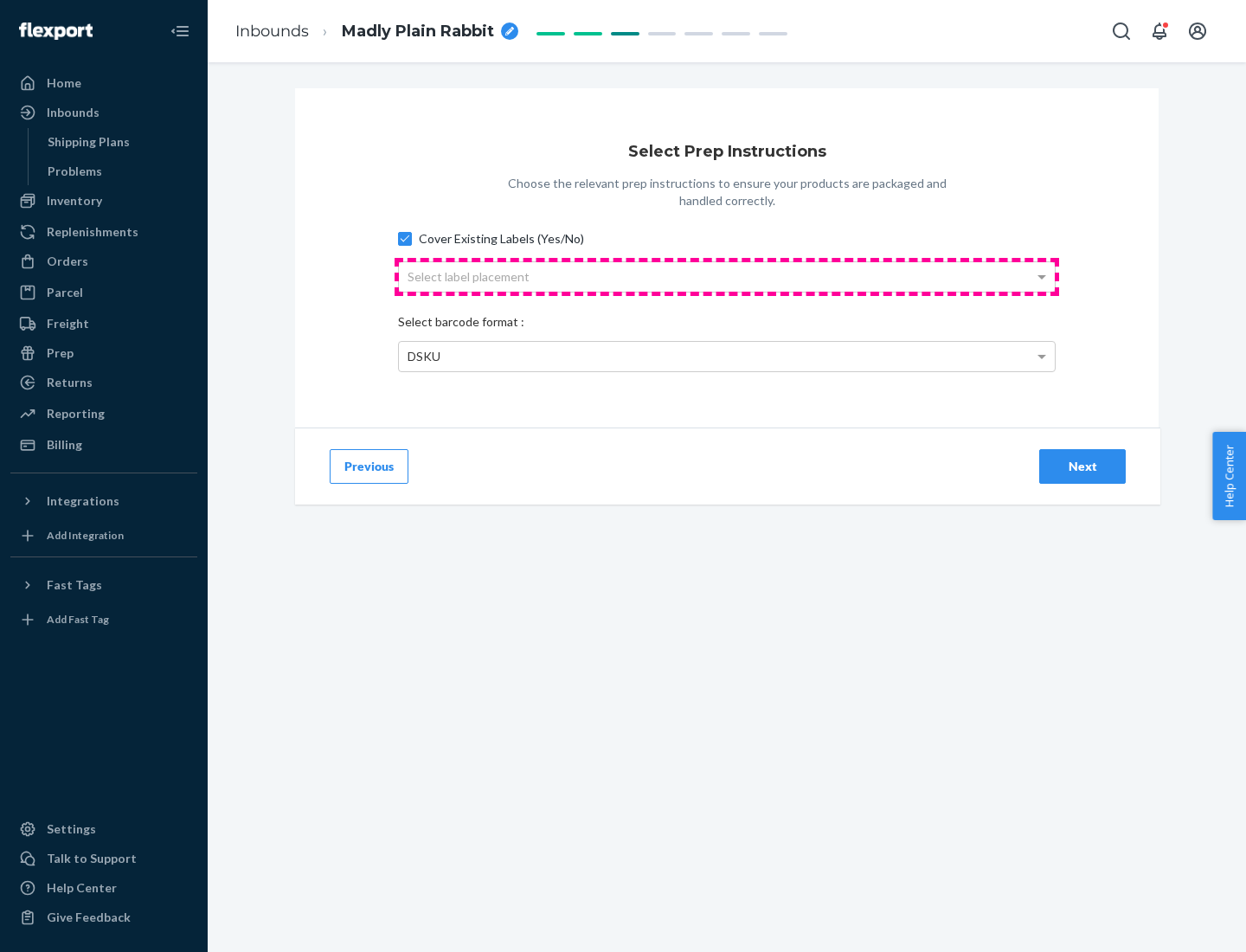
click at [726, 276] on div "Select label placement" at bounding box center [726, 276] width 656 height 29
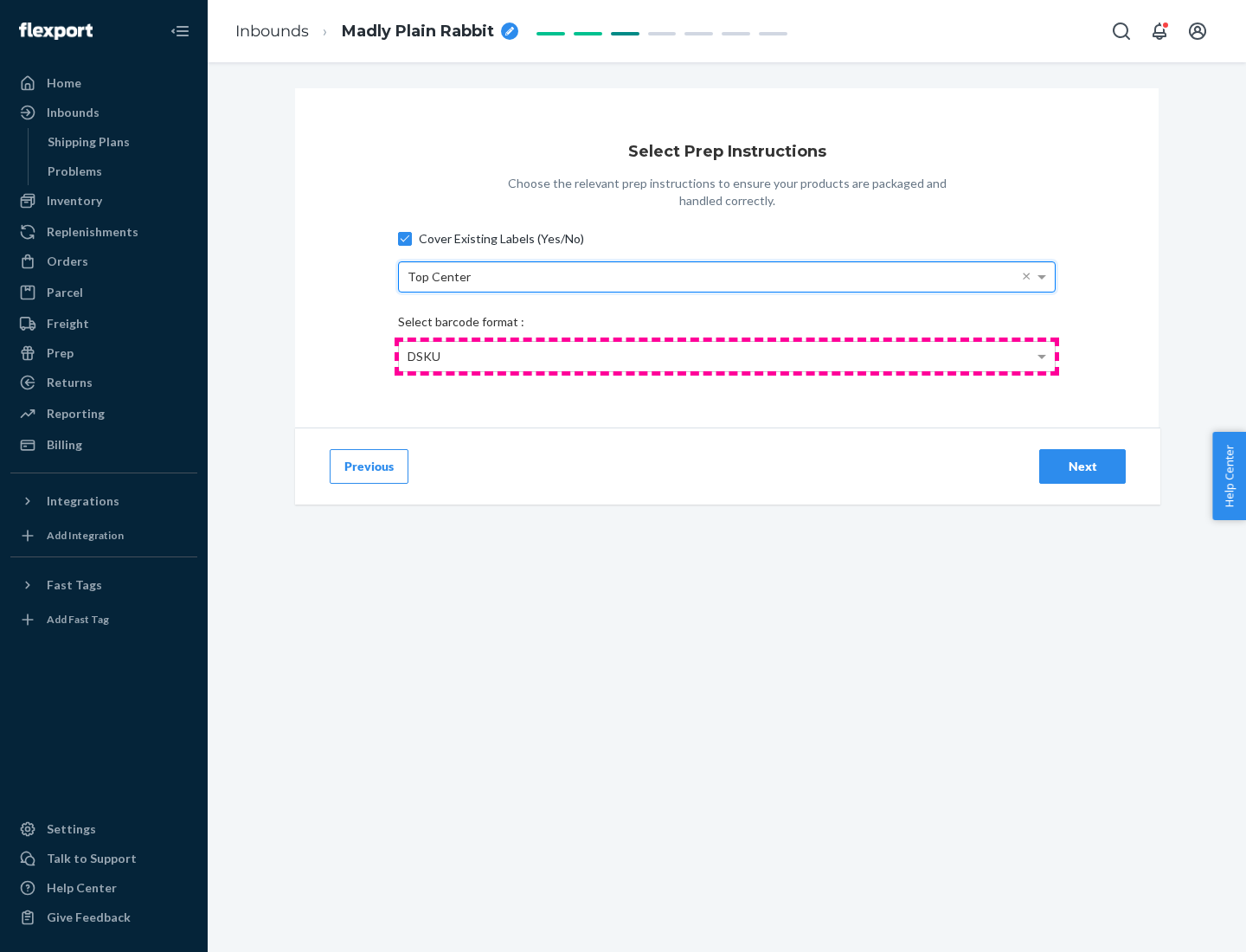
click at [726, 356] on div "DSKU" at bounding box center [726, 356] width 656 height 29
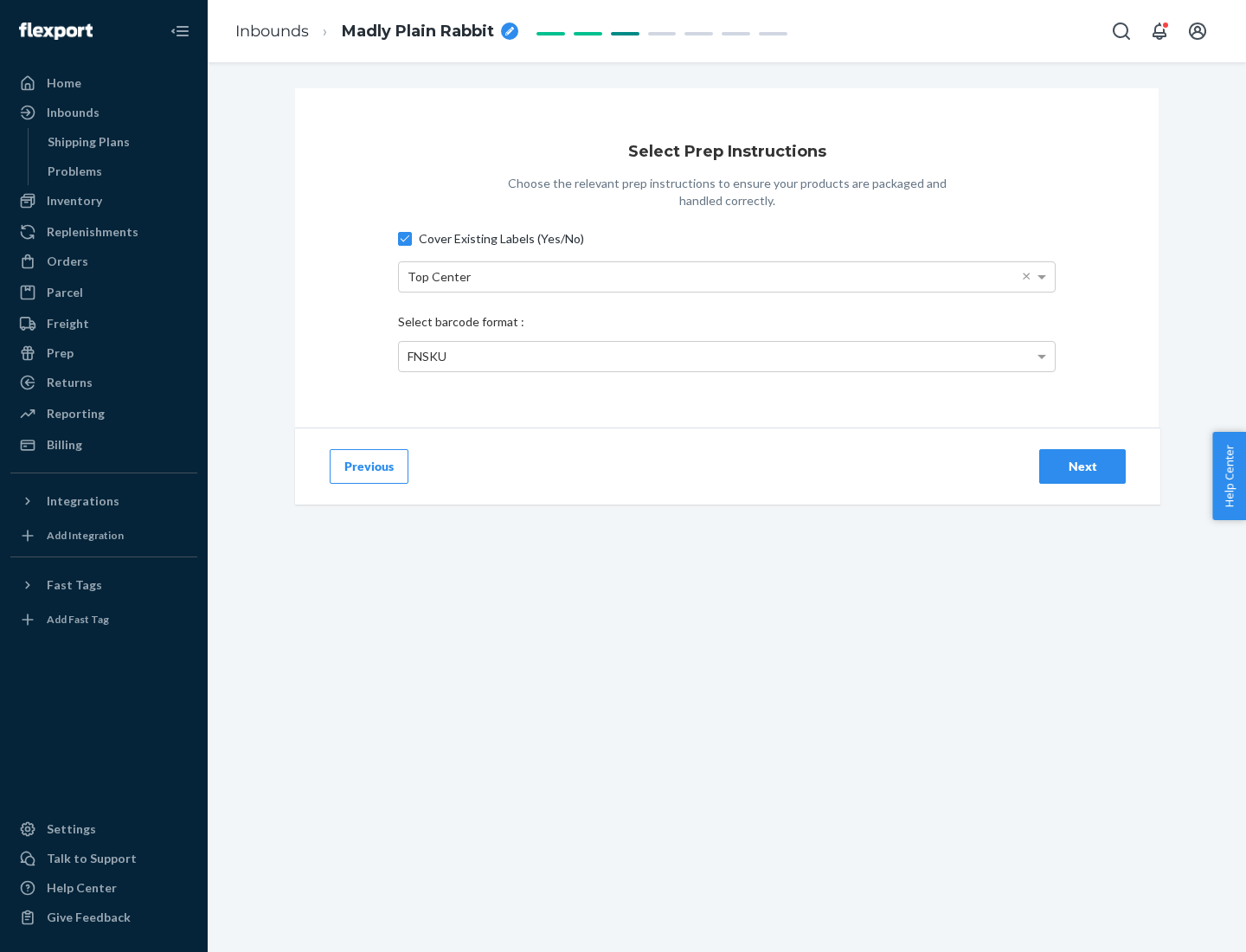
click at [1082, 465] on div "Next" at bounding box center [1082, 466] width 57 height 17
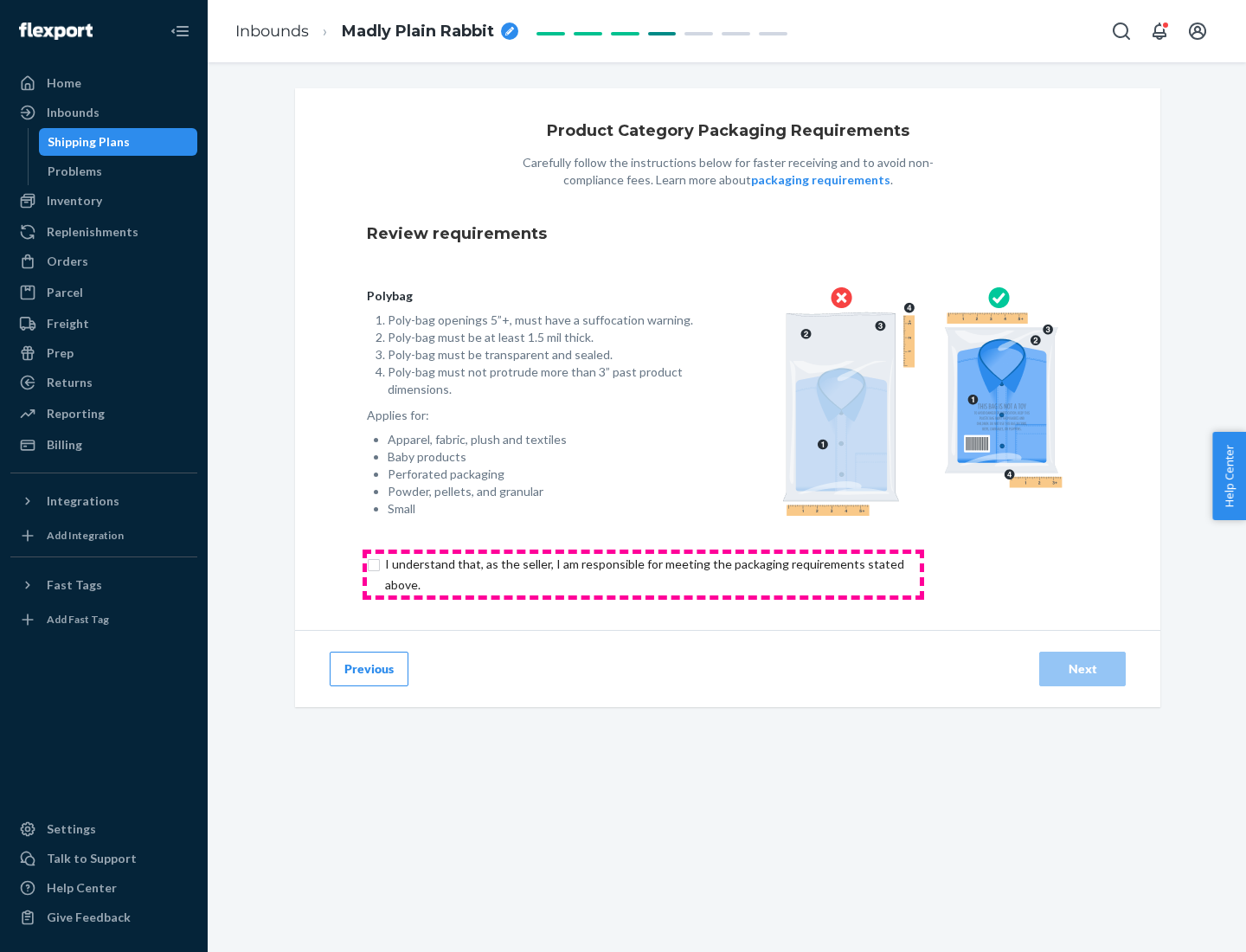
click at [643, 574] on input "checkbox" at bounding box center [654, 574] width 576 height 41
checkbox input "true"
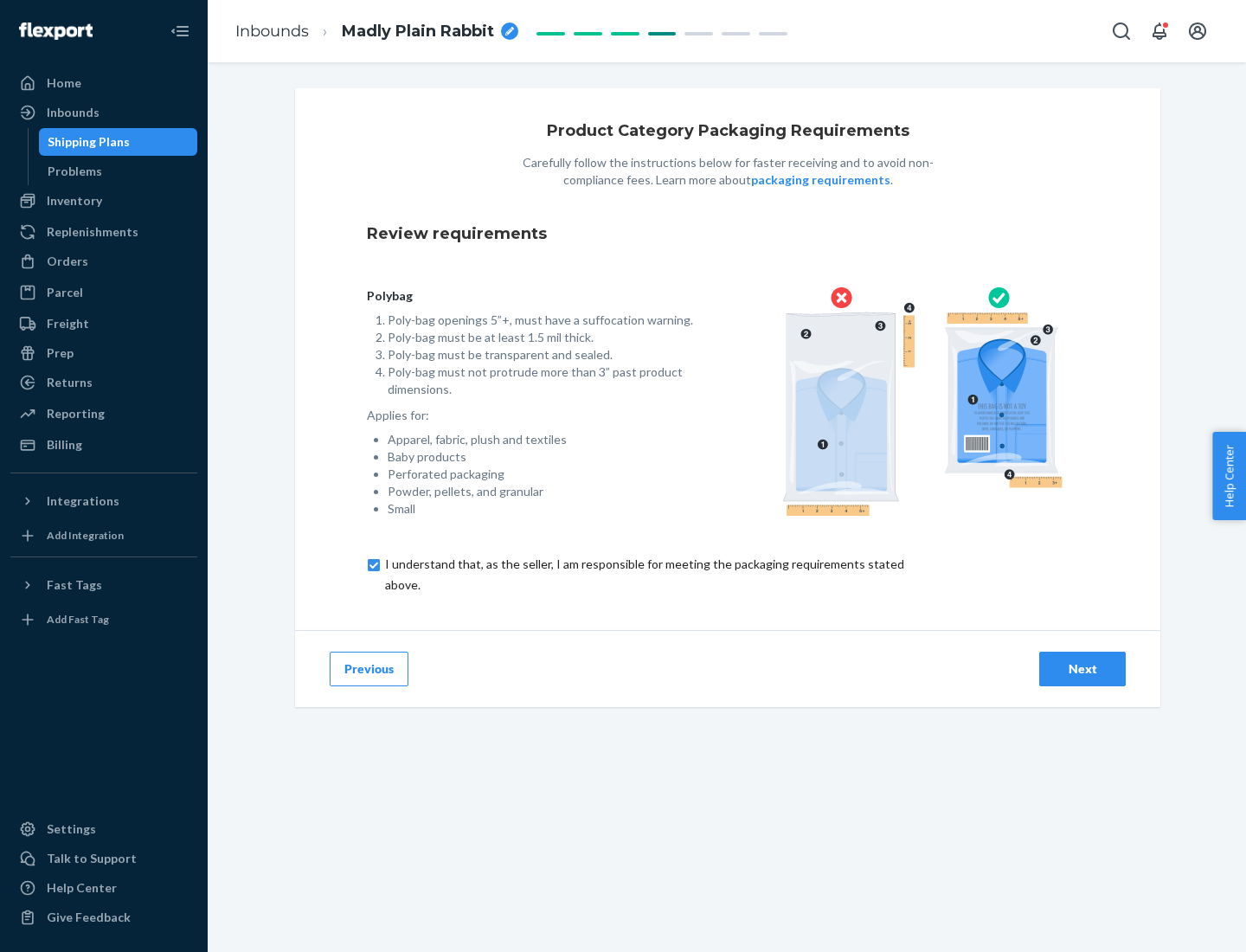
click at [1082, 667] on div "Next" at bounding box center [1082, 668] width 57 height 17
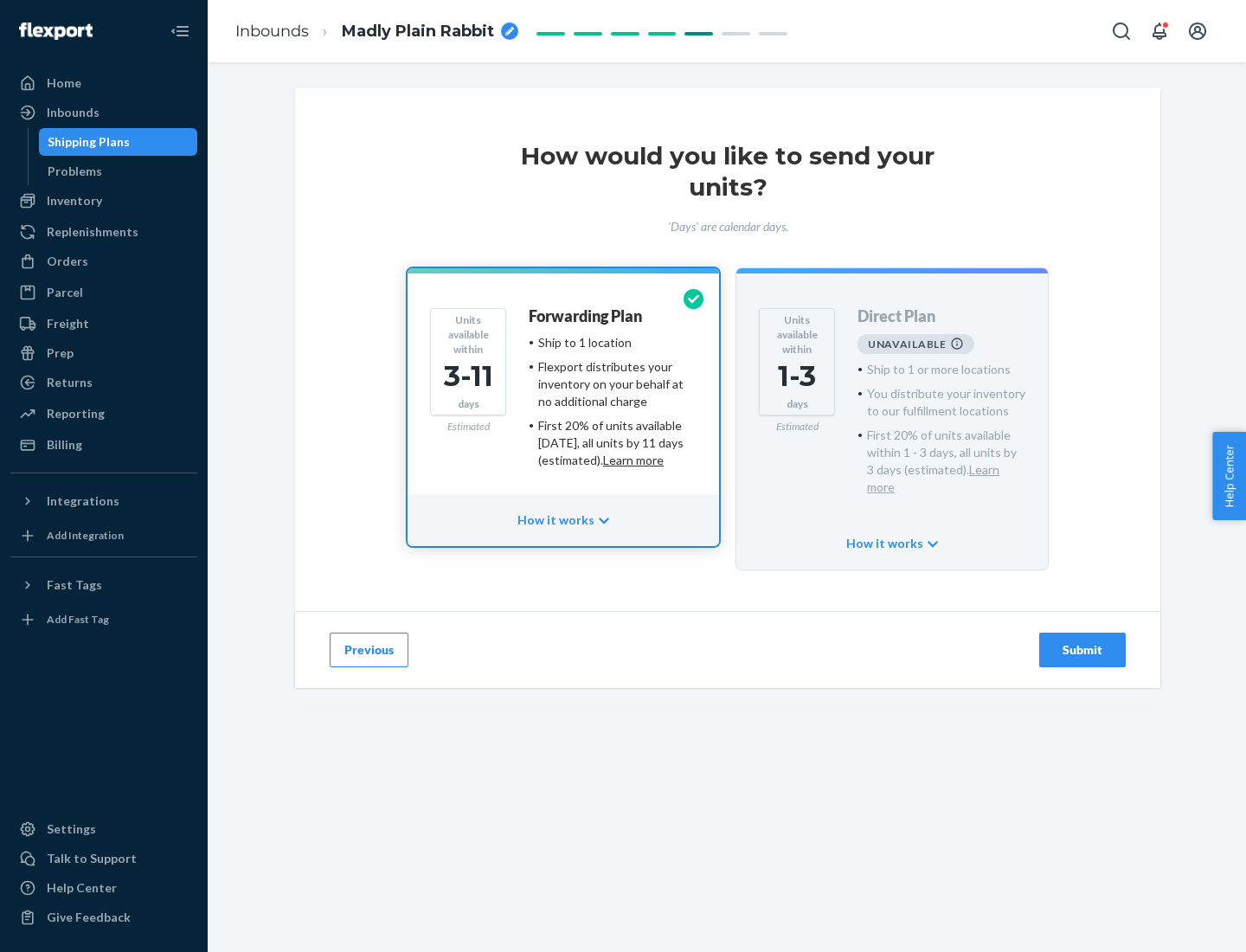
click at [587, 315] on h4 "Forwarding Plan" at bounding box center [585, 316] width 113 height 17
click at [1082, 641] on div "Submit" at bounding box center [1082, 650] width 57 height 17
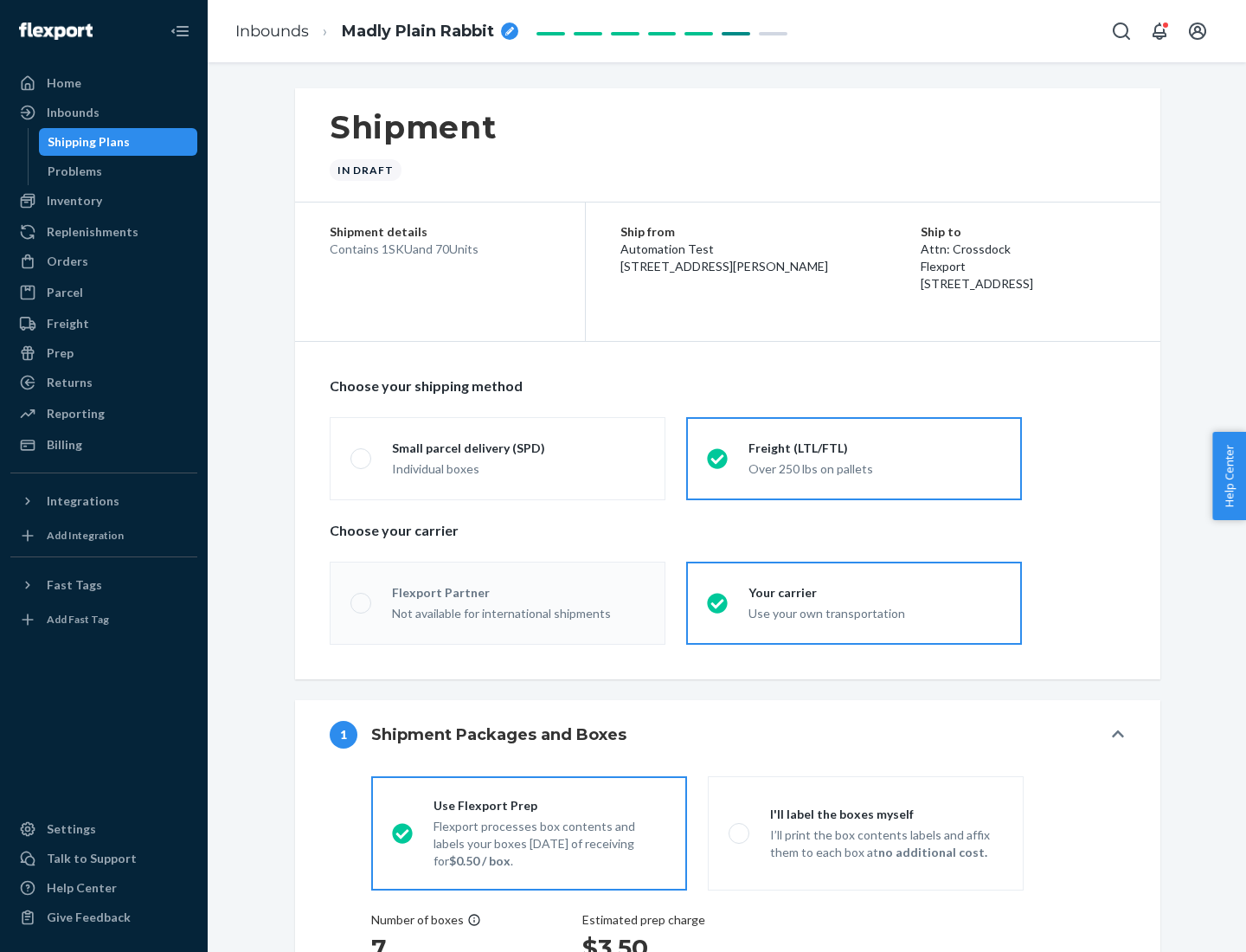
radio input "true"
radio input "false"
radio input "true"
radio input "false"
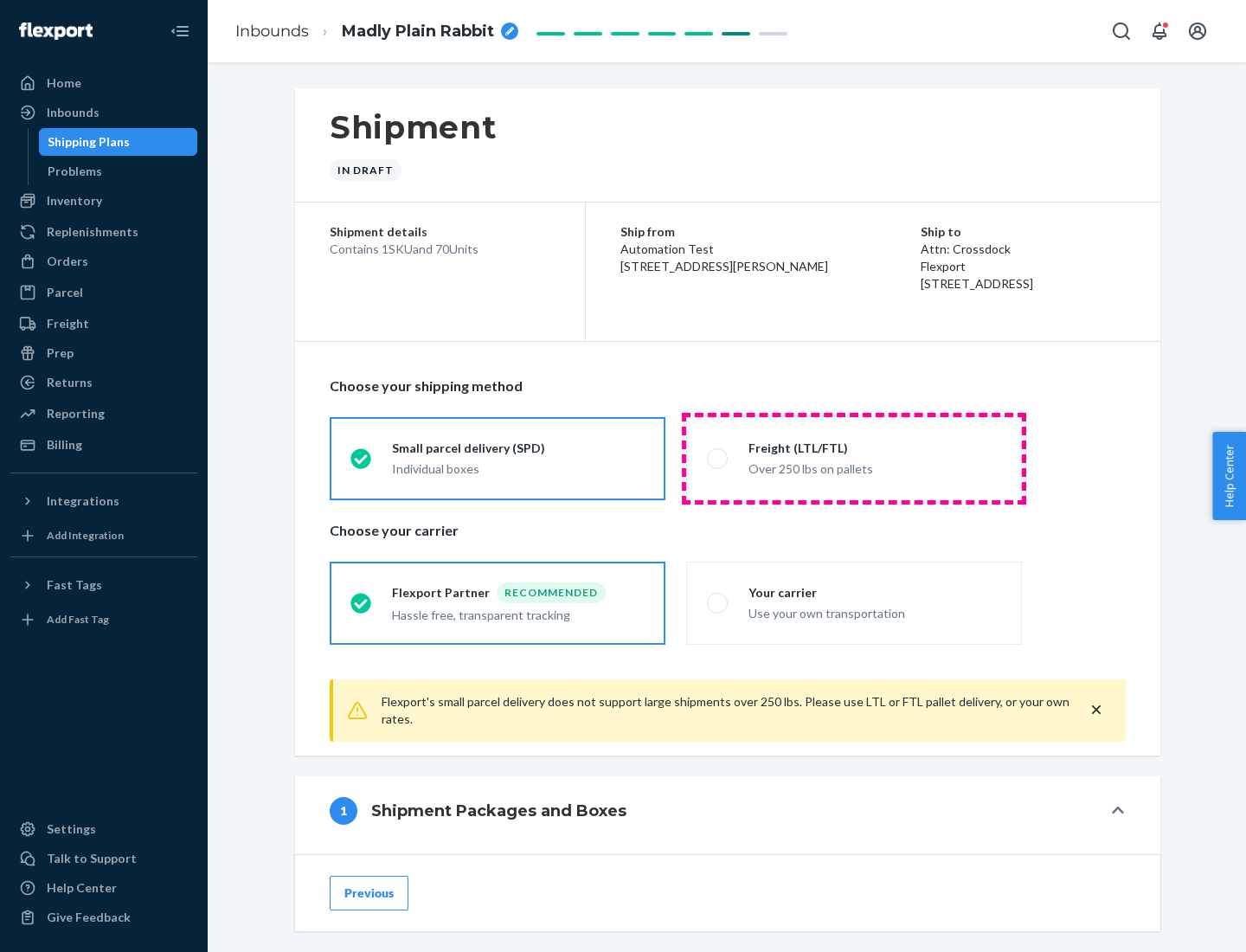
click at [854, 458] on div "Over 250 lbs on pallets" at bounding box center [874, 467] width 253 height 21
click at [718, 458] on input "Freight (LTL/FTL) Over 250 lbs on pallets" at bounding box center [712, 458] width 11 height 11
radio input "true"
radio input "false"
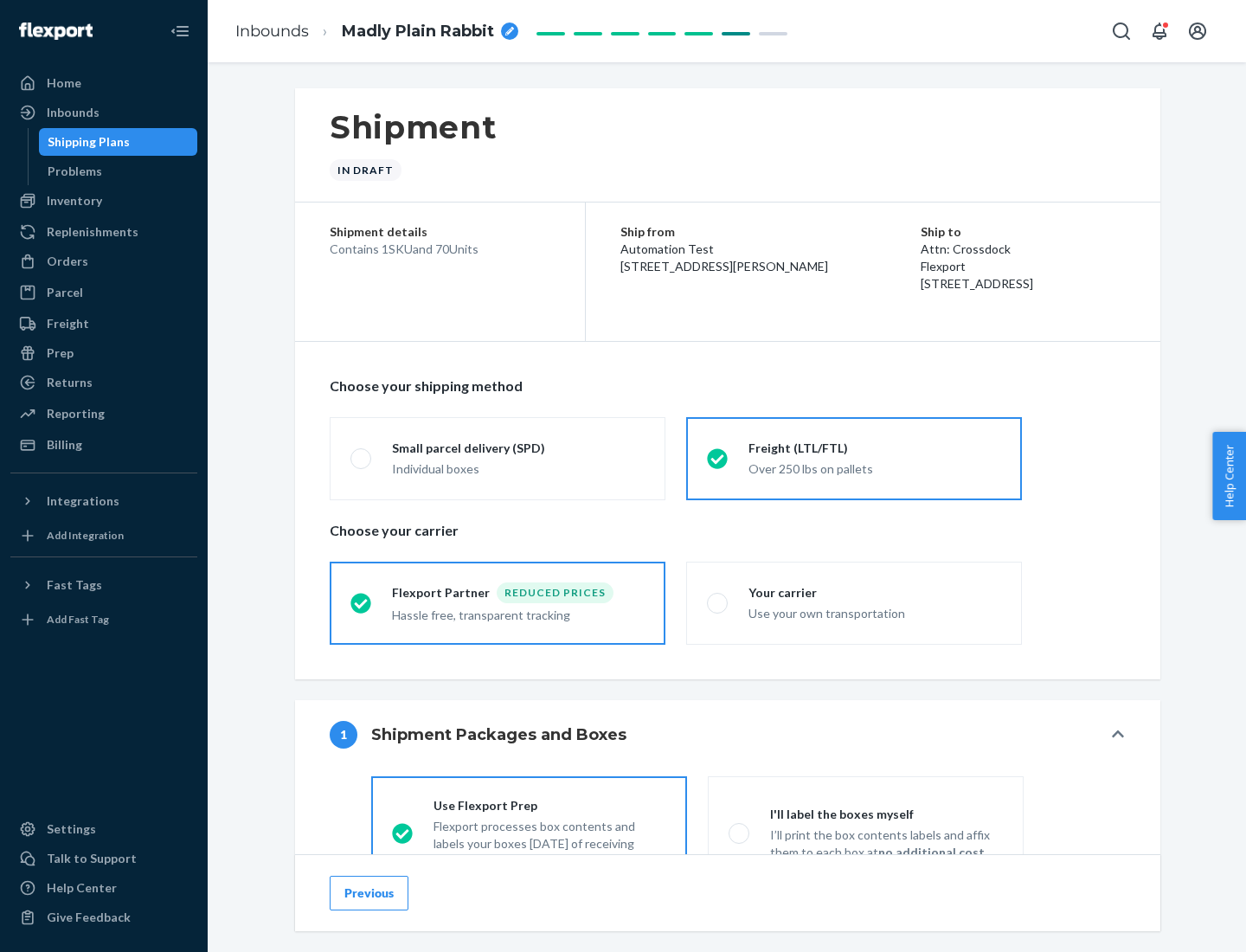
scroll to position [96, 0]
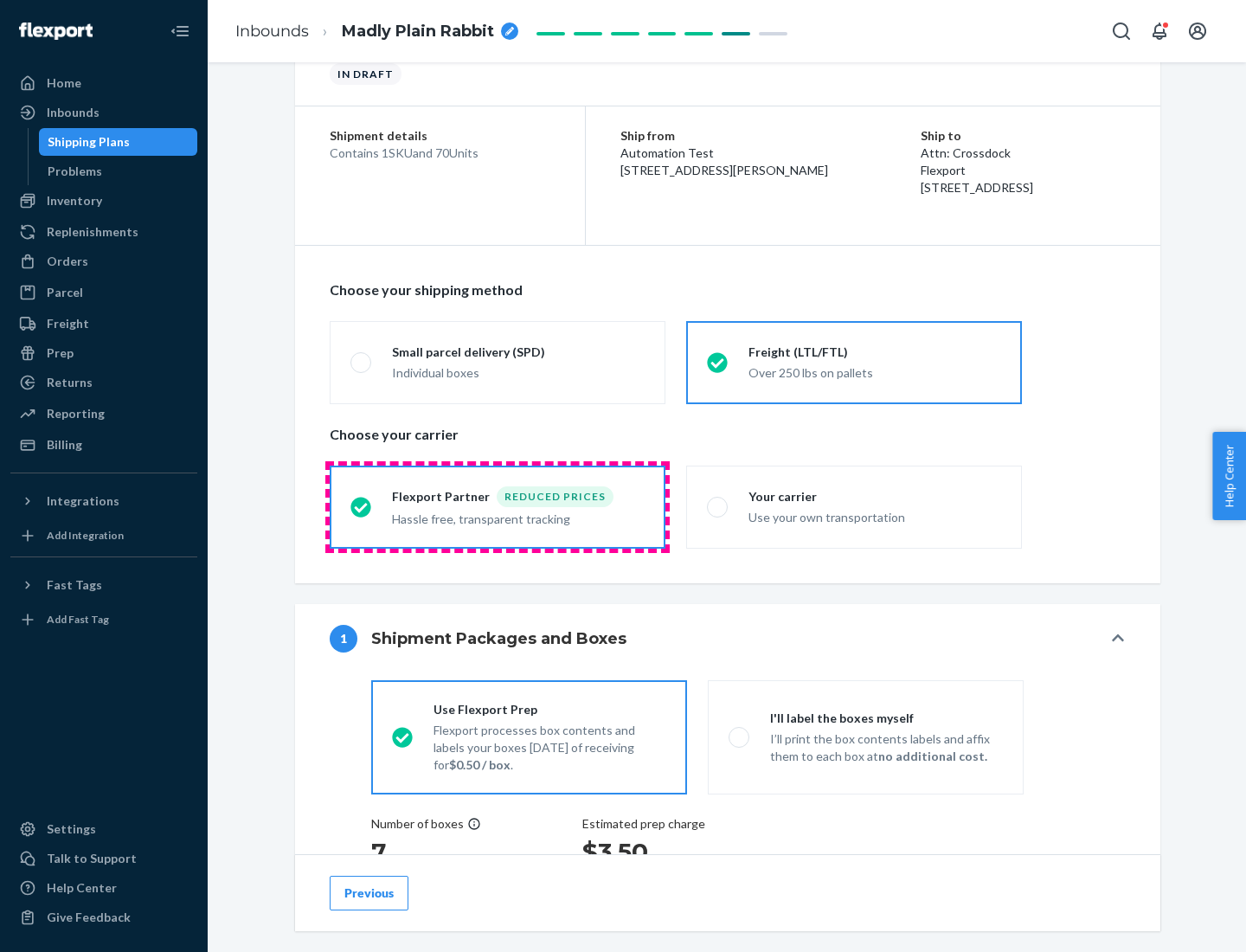
click at [497, 507] on div "Hassle free, transparent tracking" at bounding box center [519, 518] width 253 height 21
click at [361, 506] on input "Flexport Partner Reduced prices Hassle free, transparent tracking" at bounding box center [356, 506] width 11 height 11
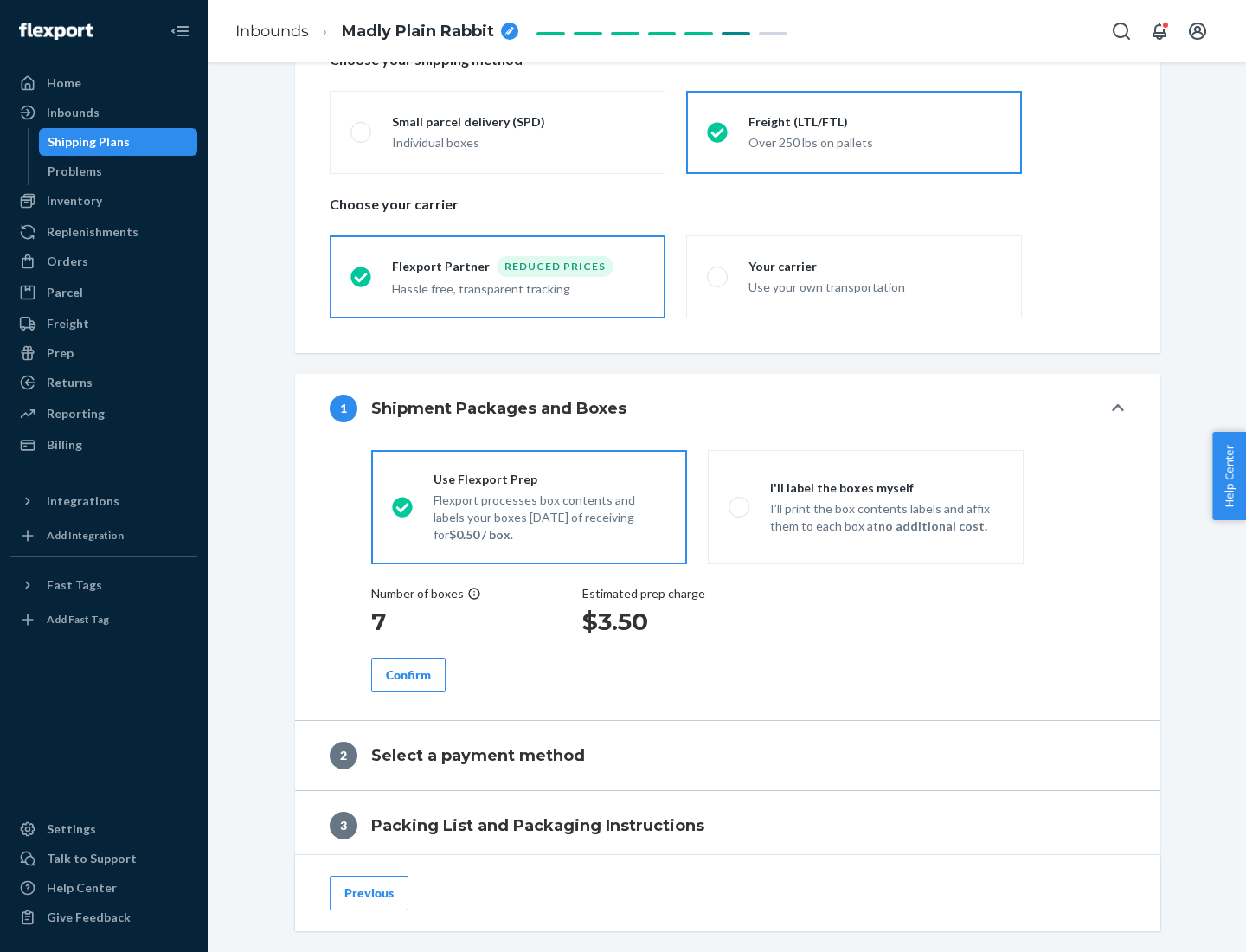
click at [865, 506] on p "I’ll print the box contents labels and affix them to each box at no additional …" at bounding box center [887, 517] width 233 height 35
click at [740, 506] on input "I'll label the boxes myself I’ll print the box contents labels and affix them t…" at bounding box center [734, 506] width 11 height 11
radio input "true"
radio input "false"
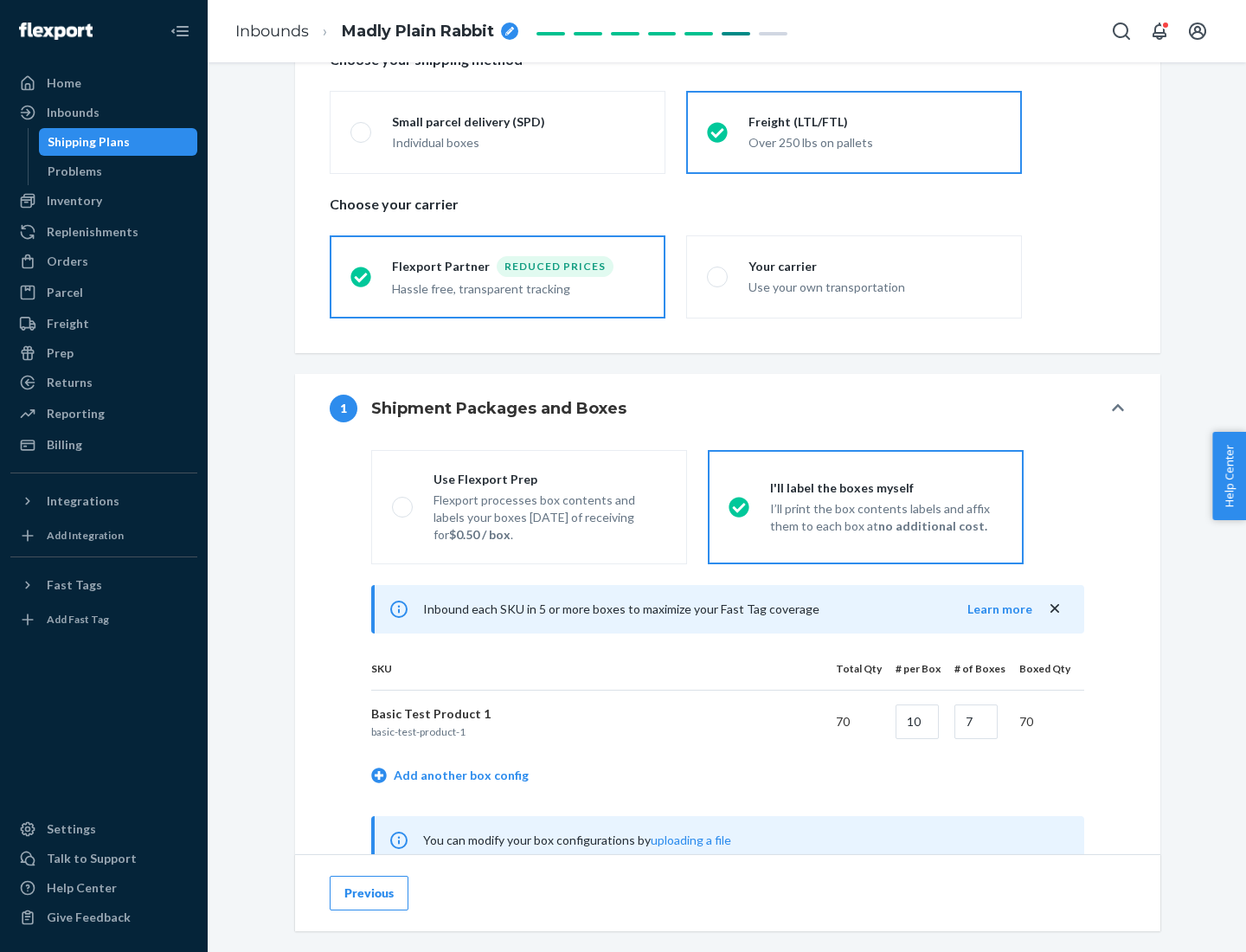
scroll to position [541, 0]
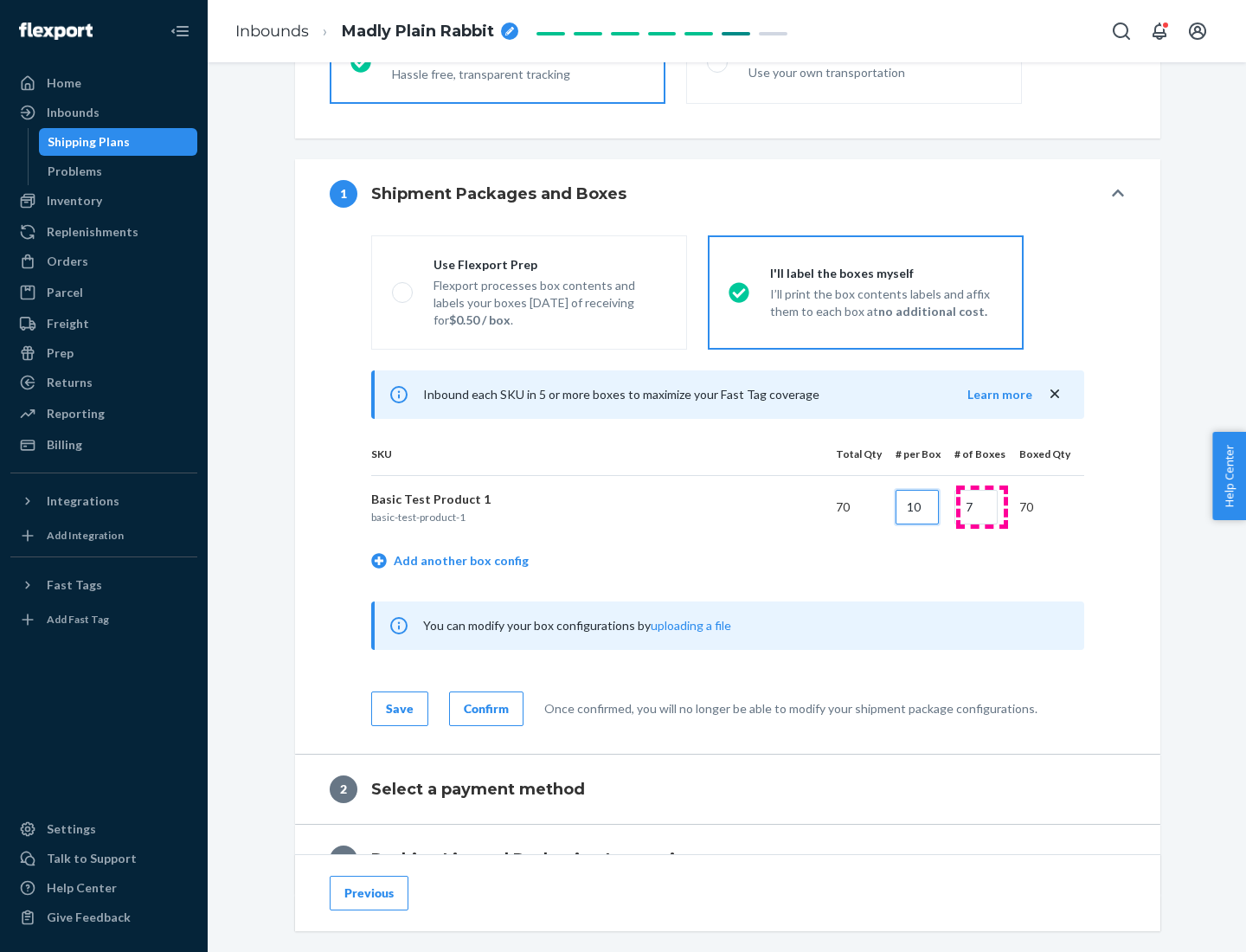
type input "10"
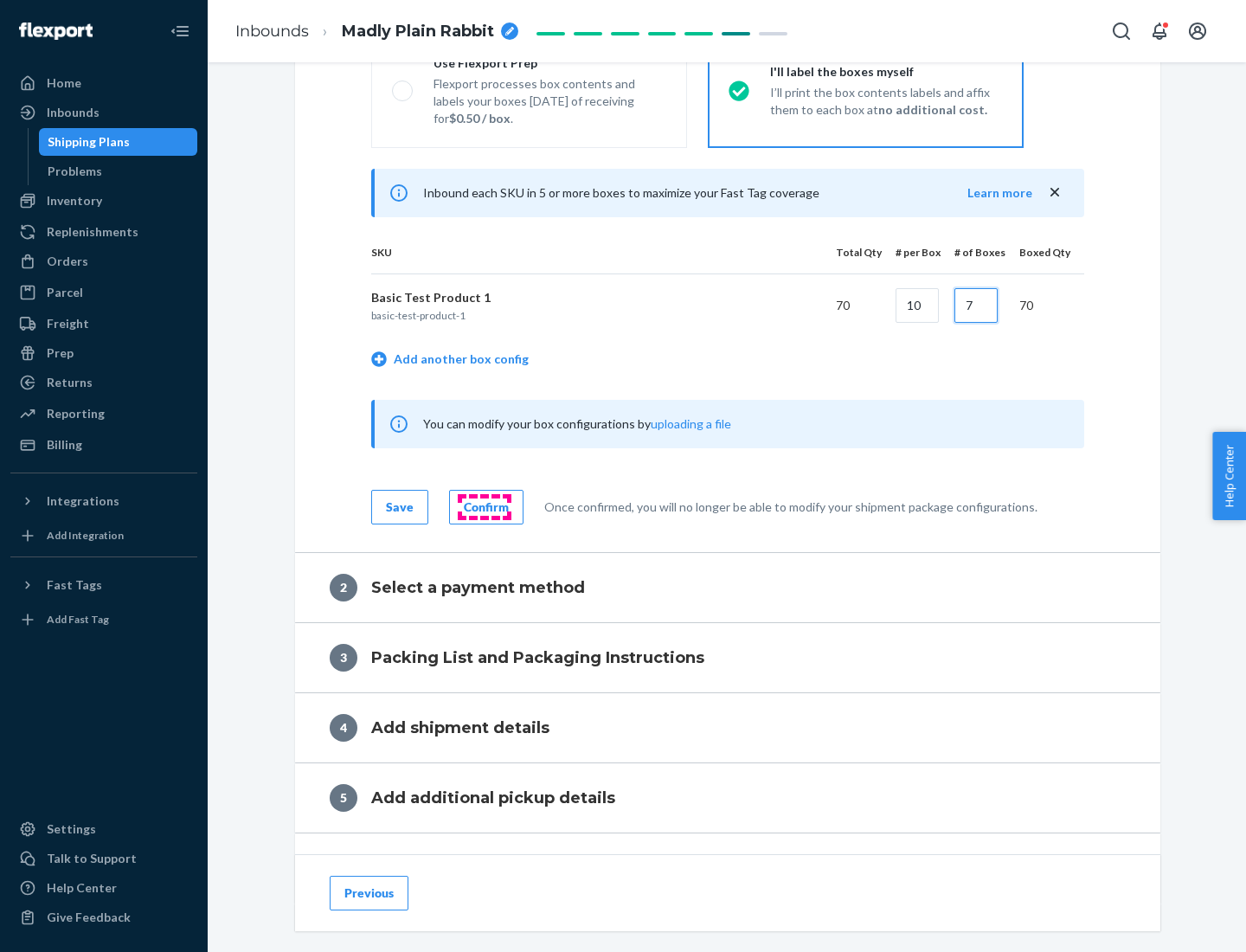
type input "7"
click at [484, 506] on div "Confirm" at bounding box center [486, 506] width 45 height 17
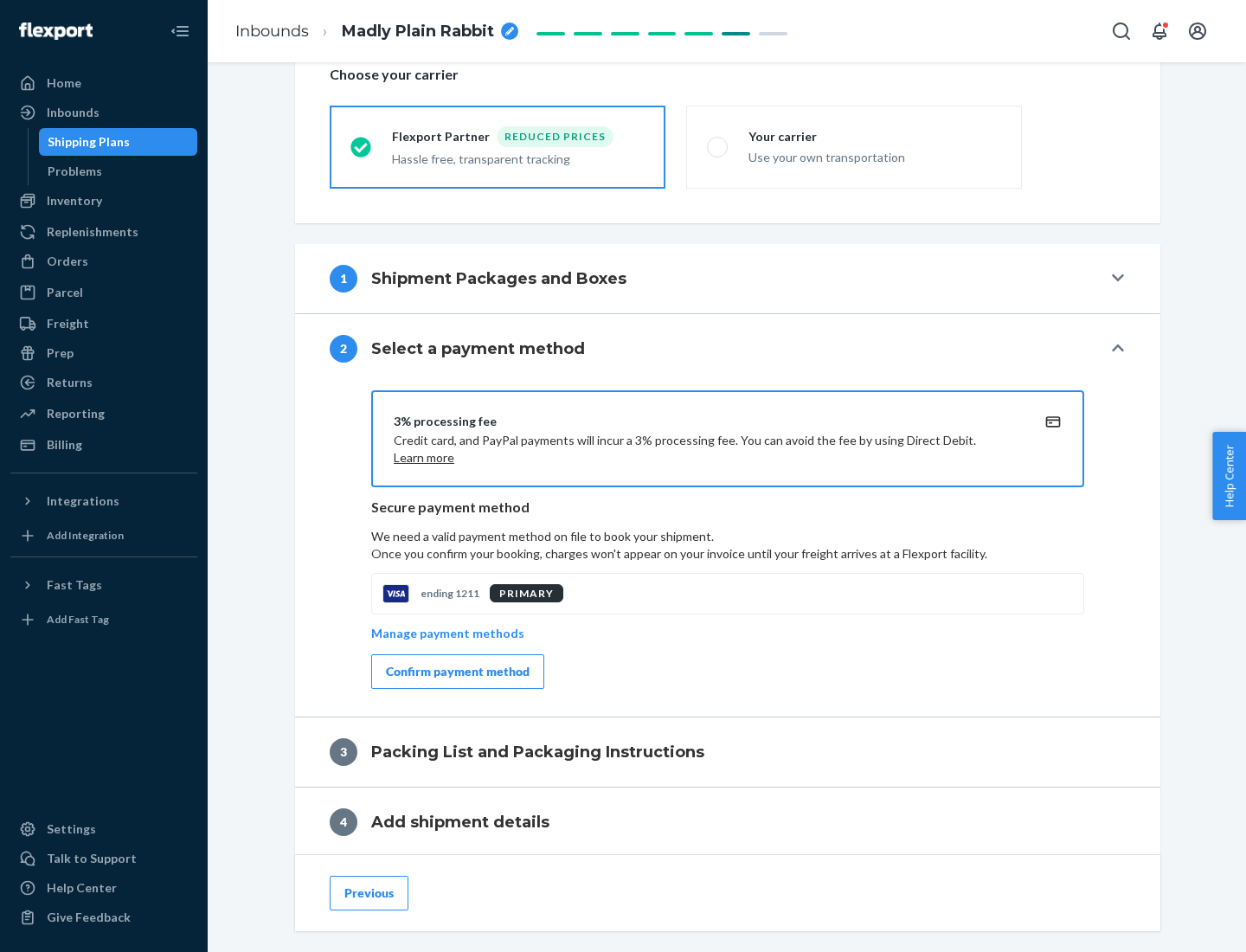
scroll to position [621, 0]
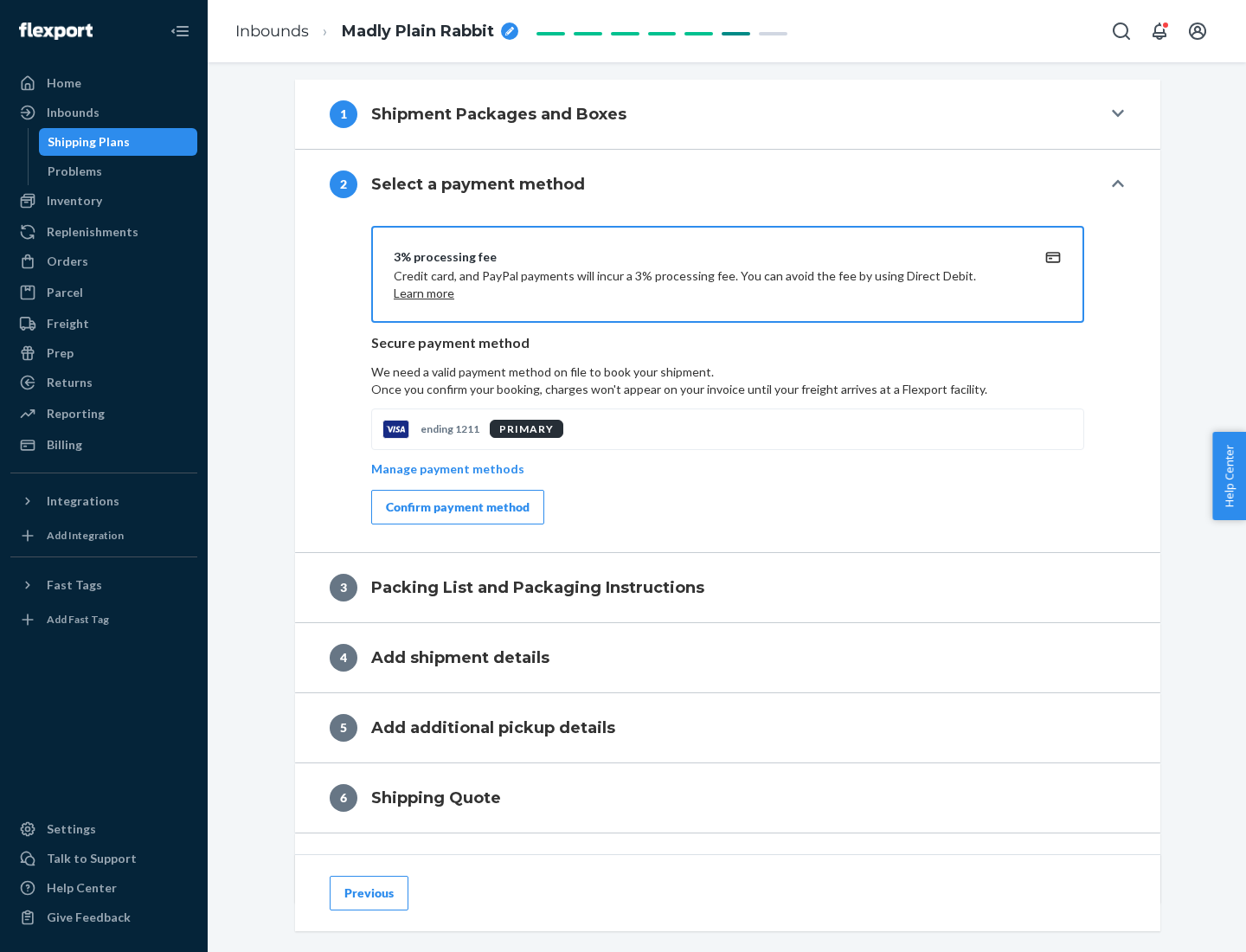
click at [456, 507] on div "Confirm payment method" at bounding box center [457, 506] width 143 height 17
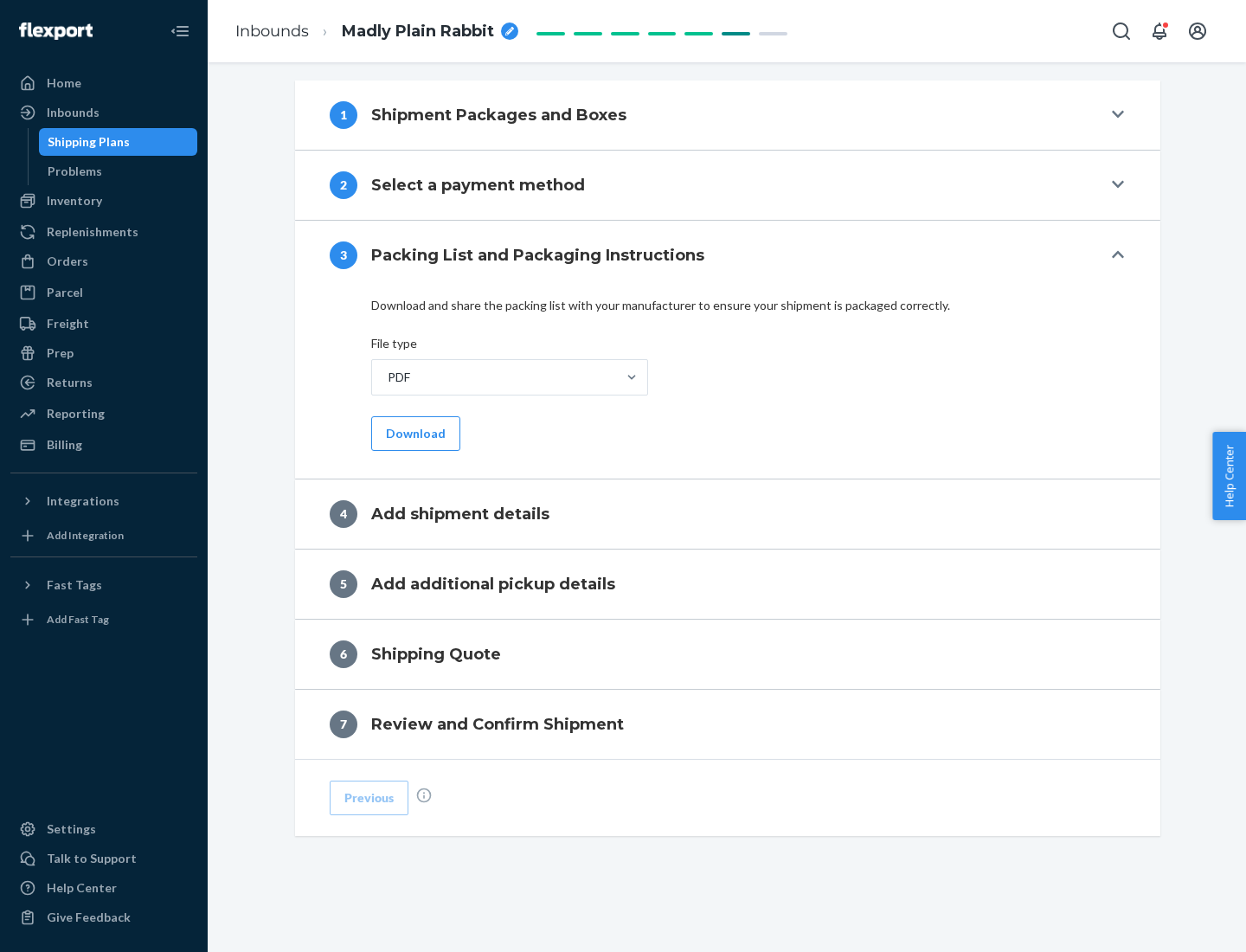
scroll to position [546, 0]
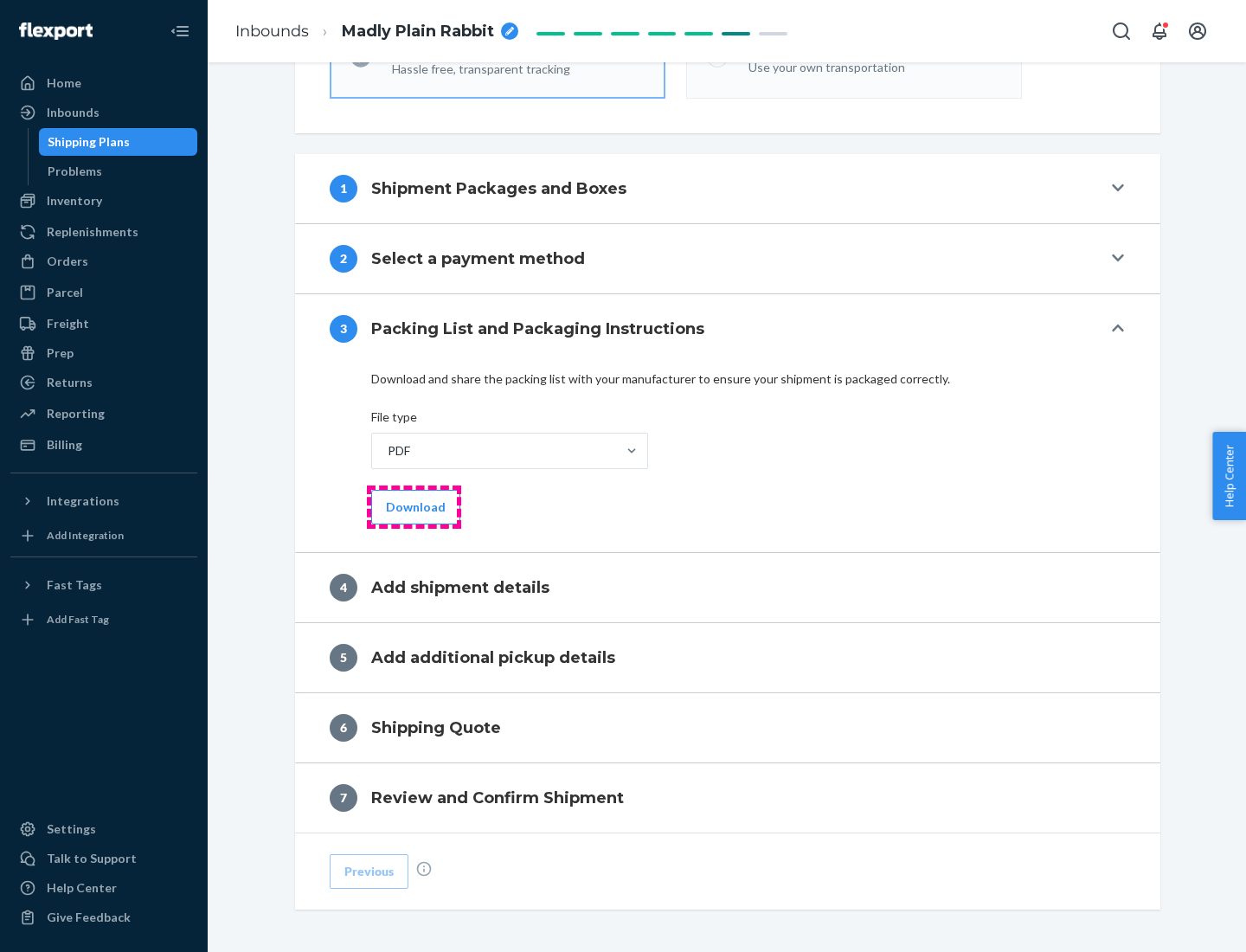
click at [414, 506] on button "Download" at bounding box center [415, 506] width 89 height 35
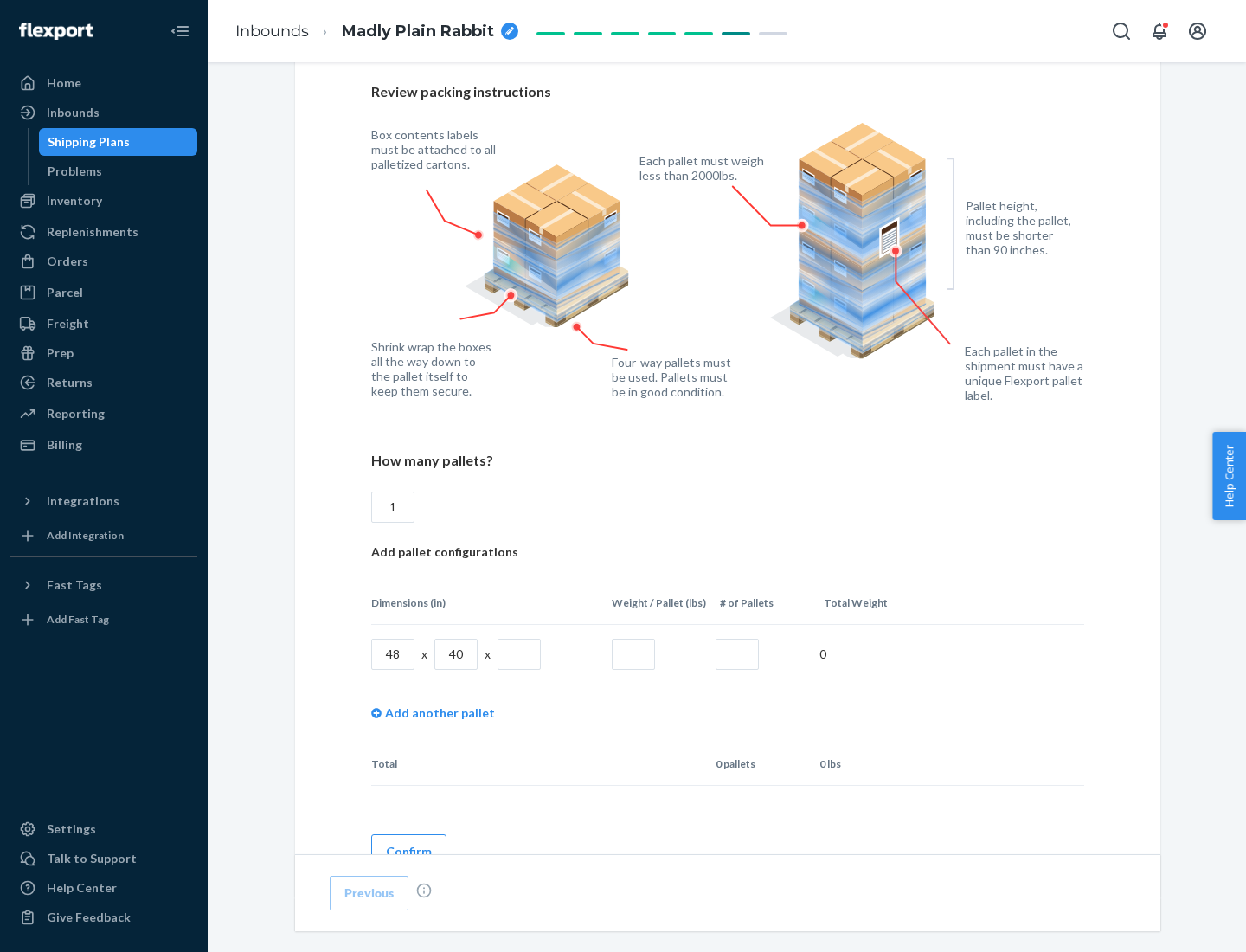
scroll to position [1187, 0]
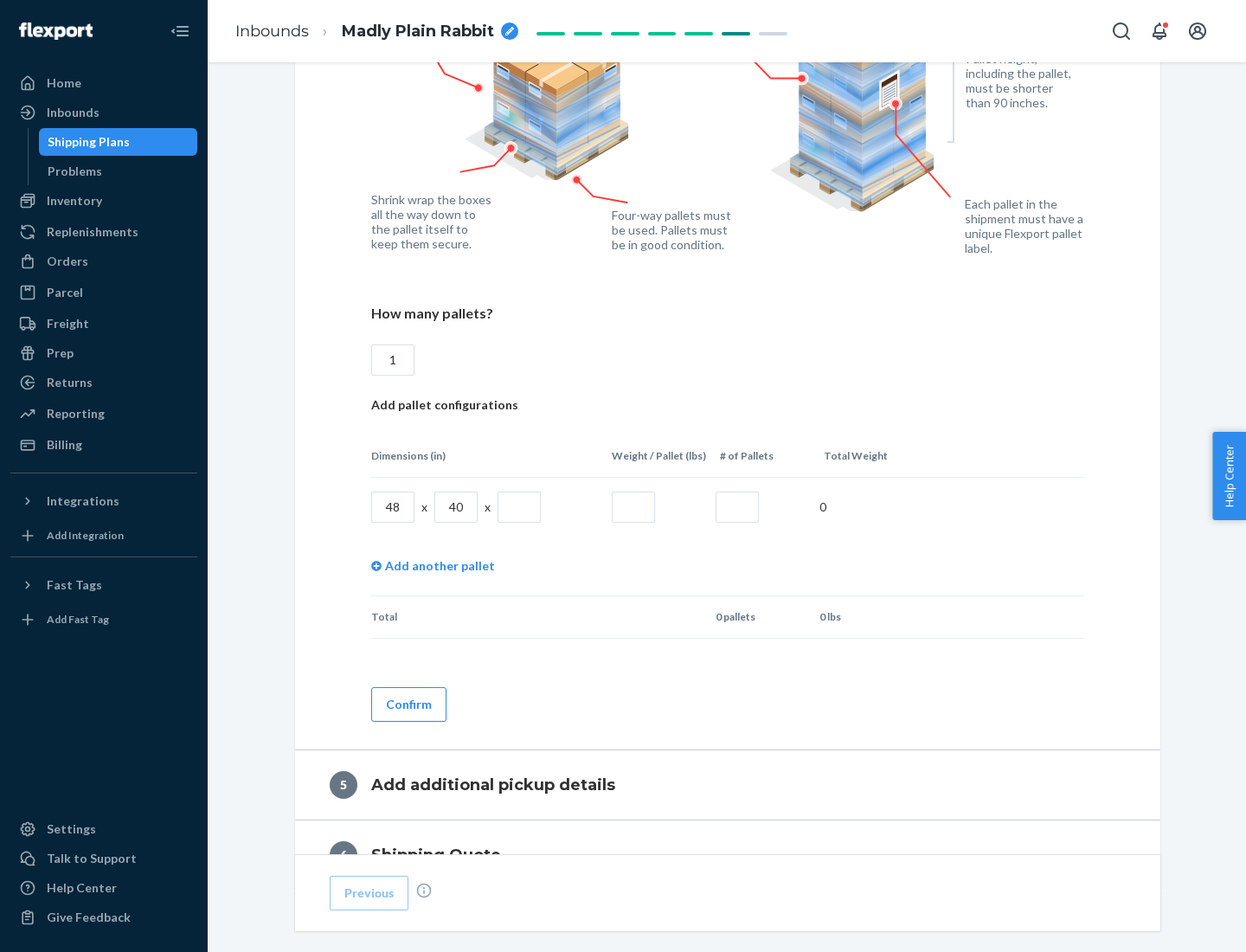
type input "1"
type input "40"
type input "200"
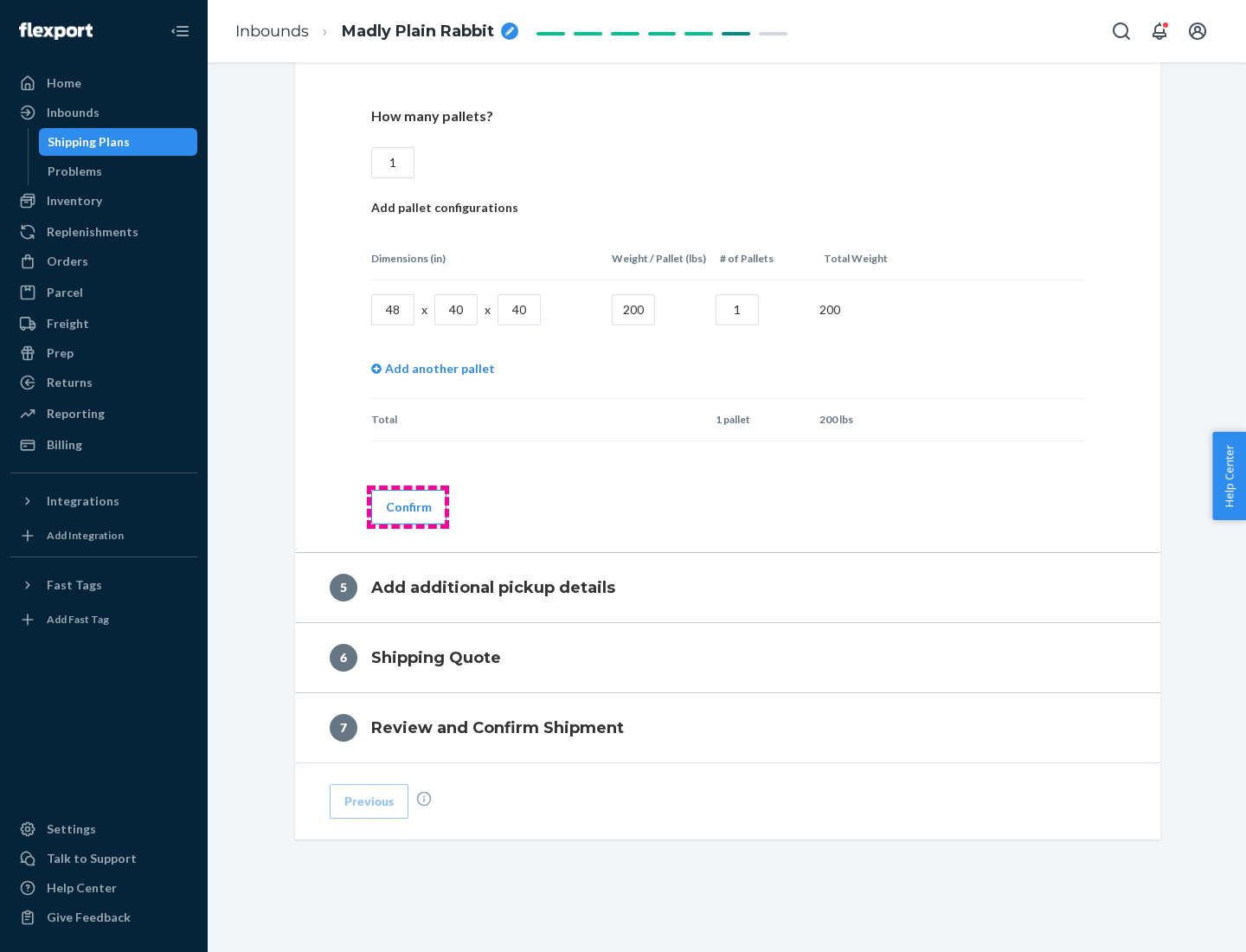
type input "1"
click at [407, 506] on button "Confirm" at bounding box center [408, 506] width 75 height 35
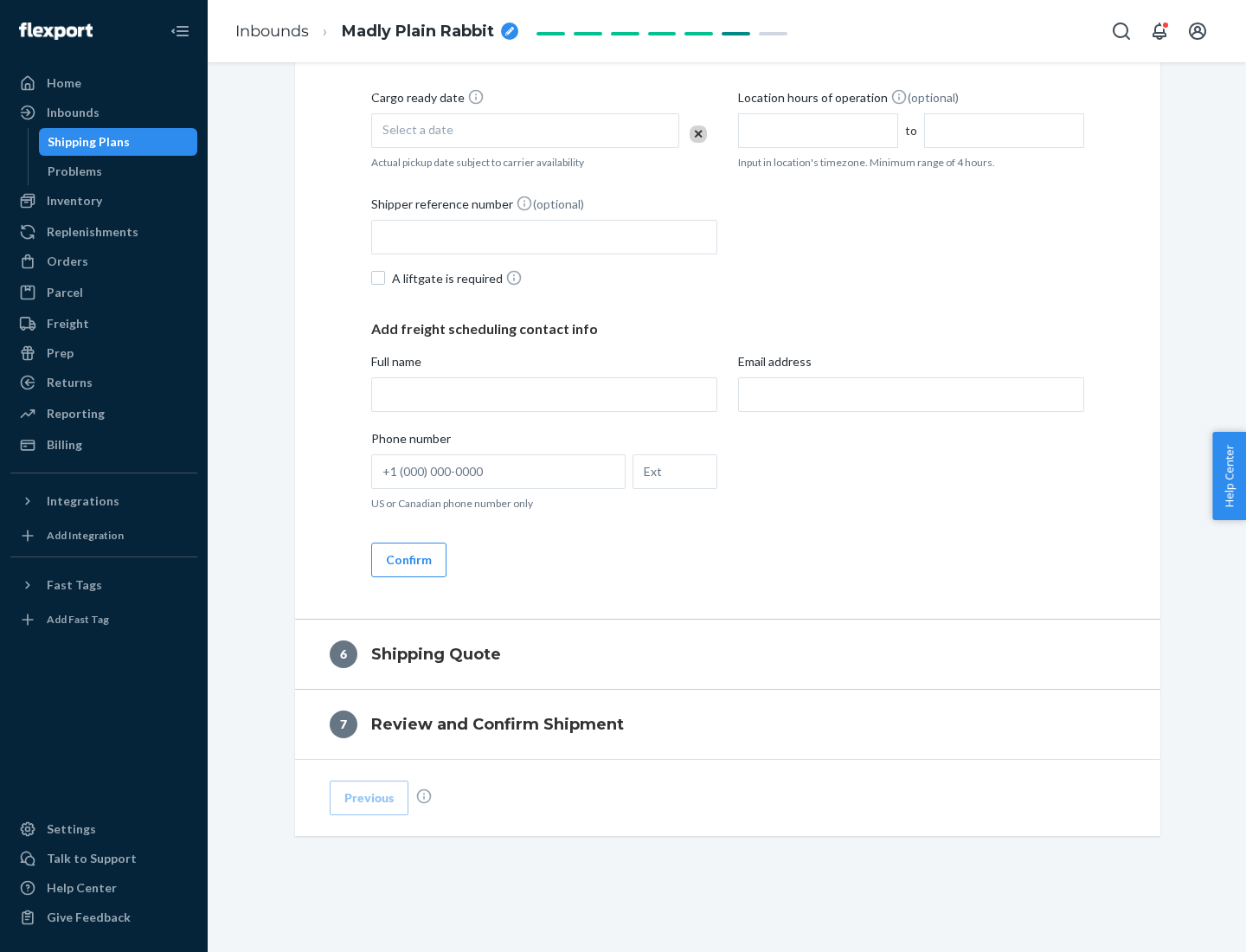
scroll to position [592, 0]
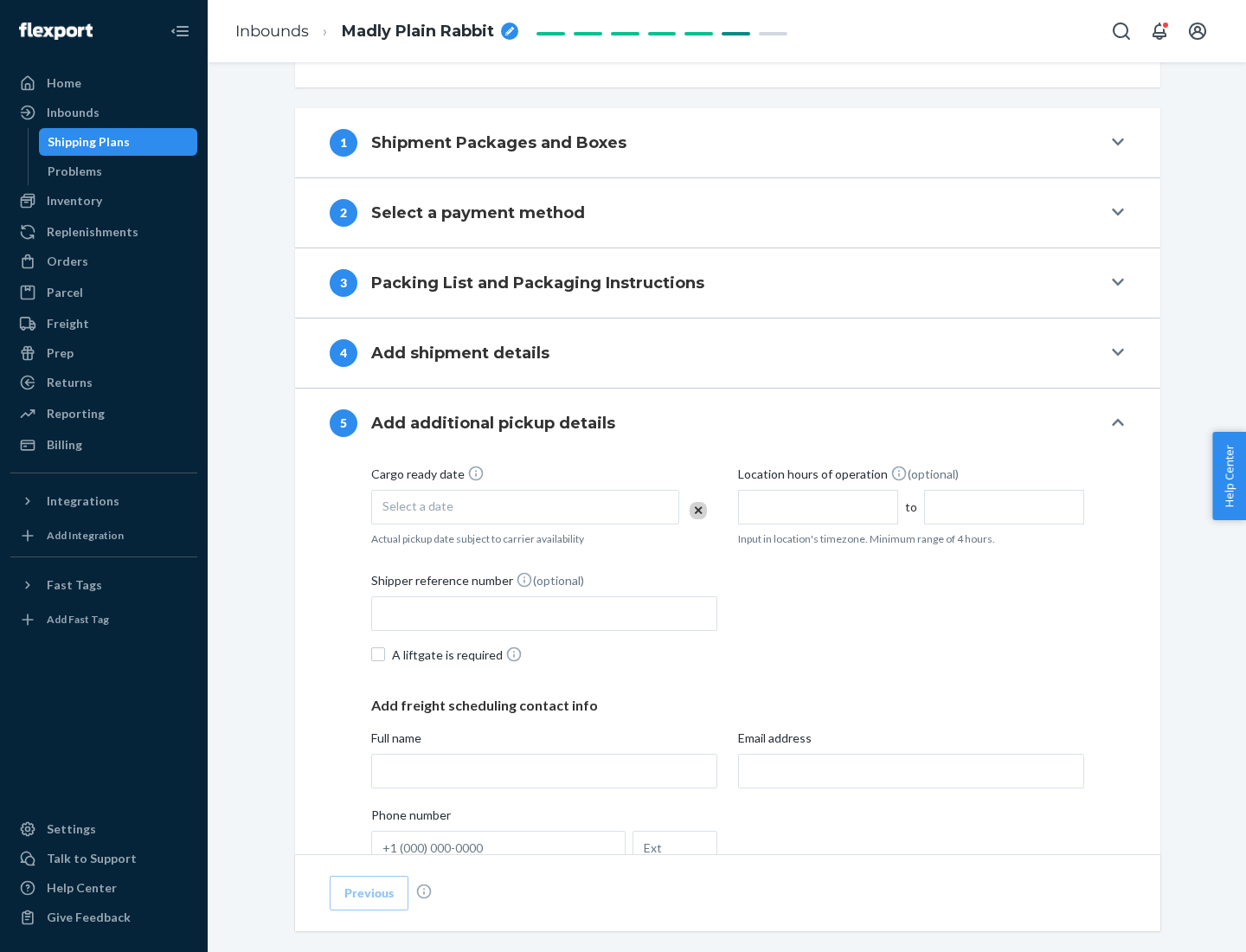
click at [525, 506] on div "Select a date" at bounding box center [524, 506] width 308 height 35
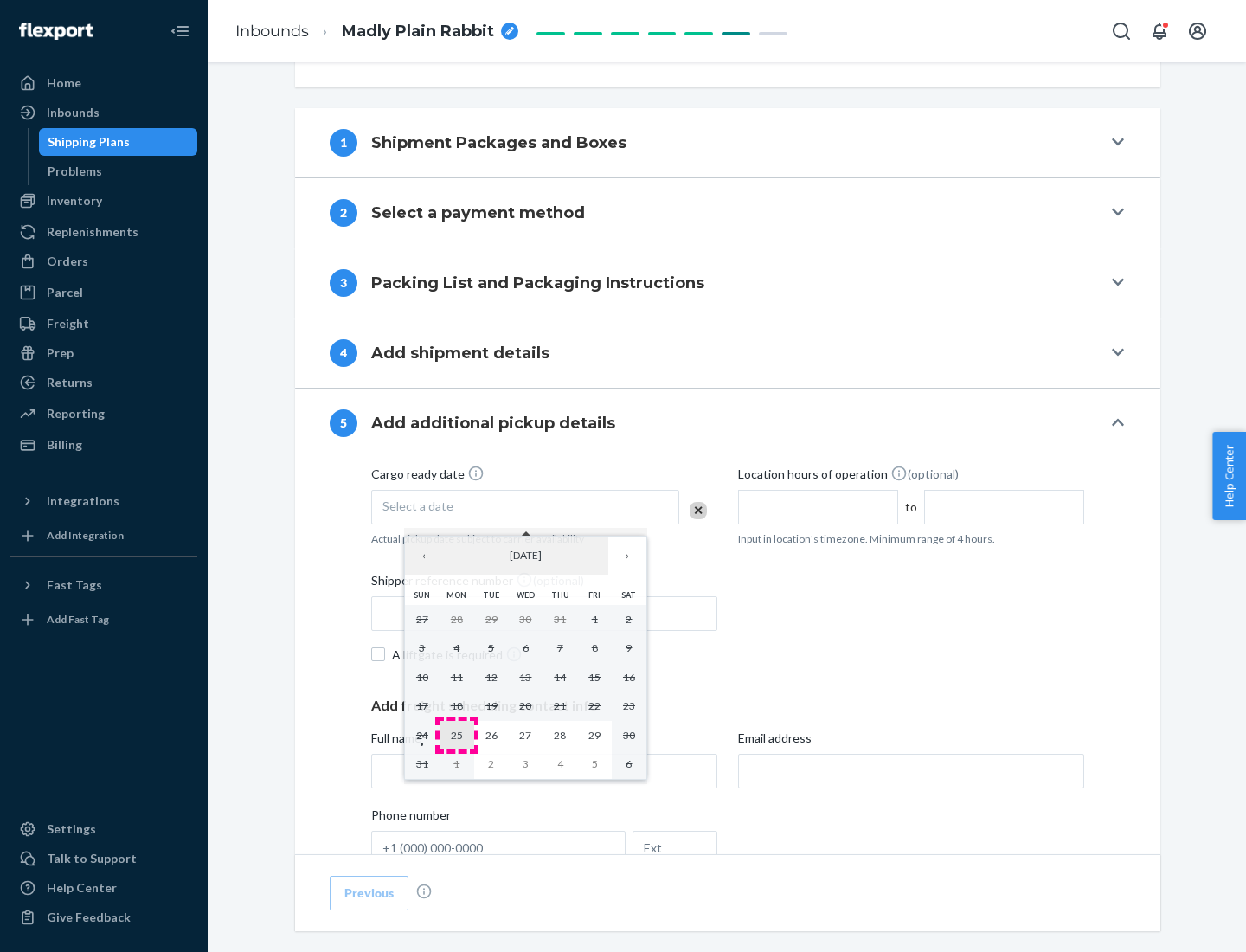
click at [456, 735] on abbr "25" at bounding box center [456, 735] width 12 height 13
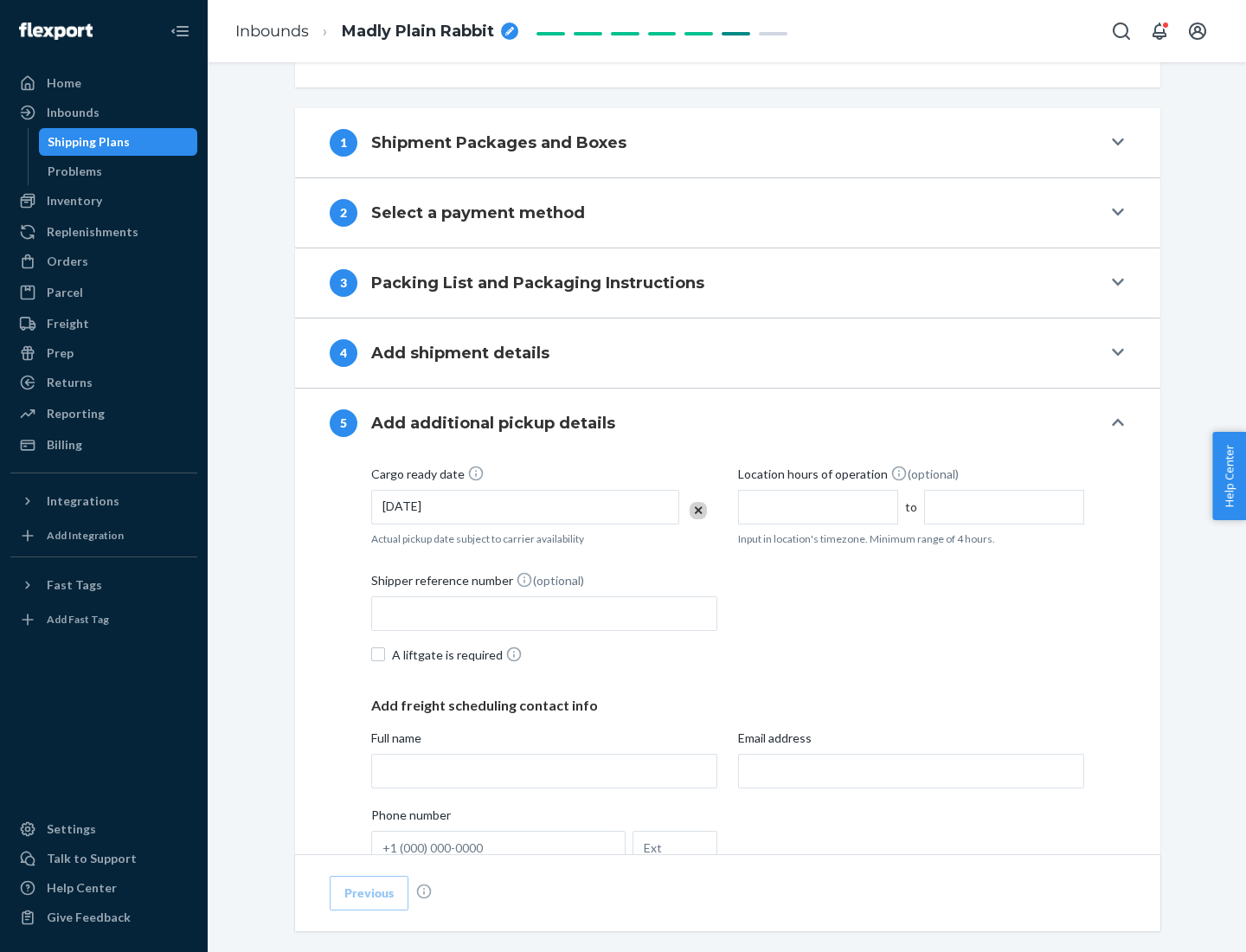
scroll to position [856, 0]
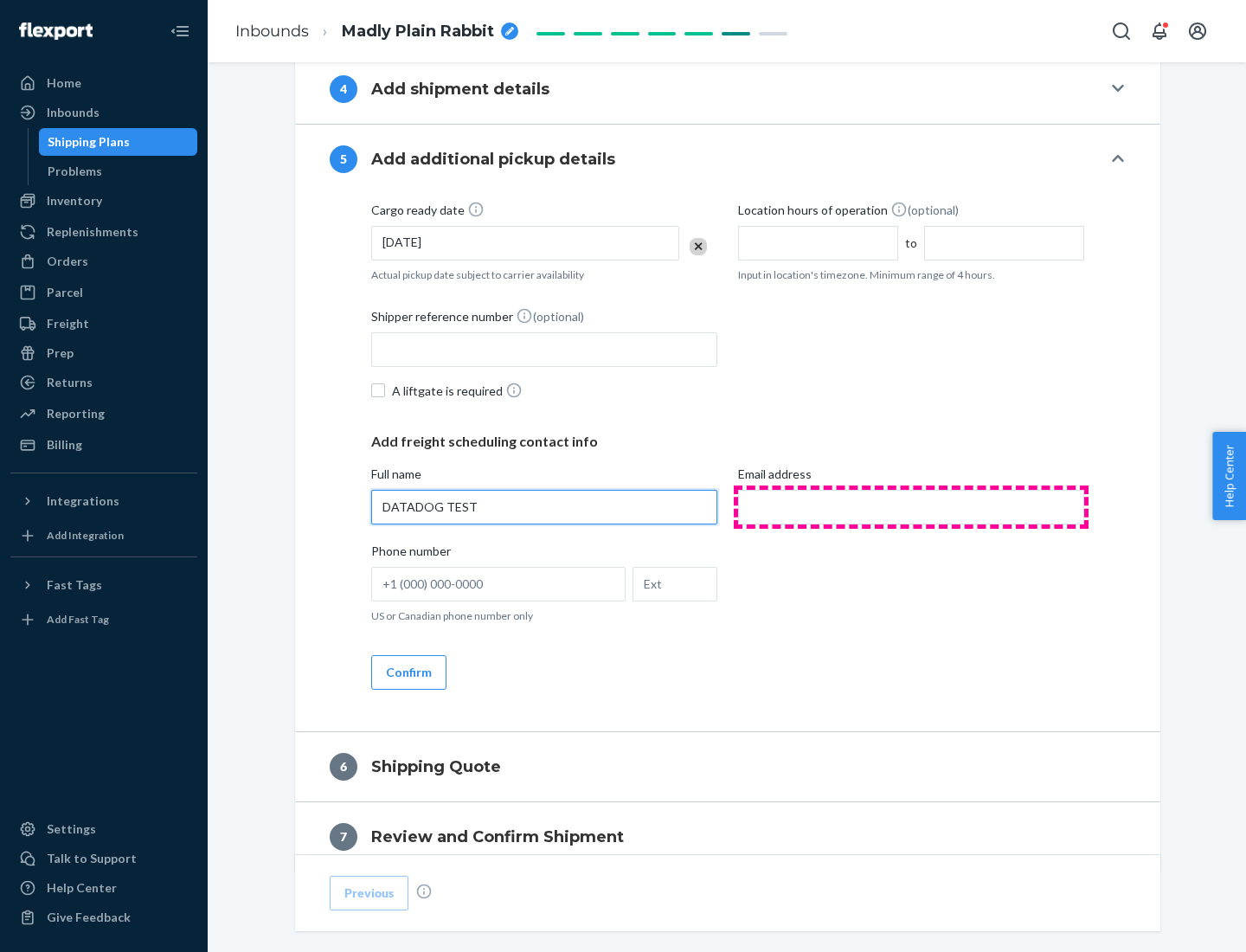
type input "DATADOG TEST"
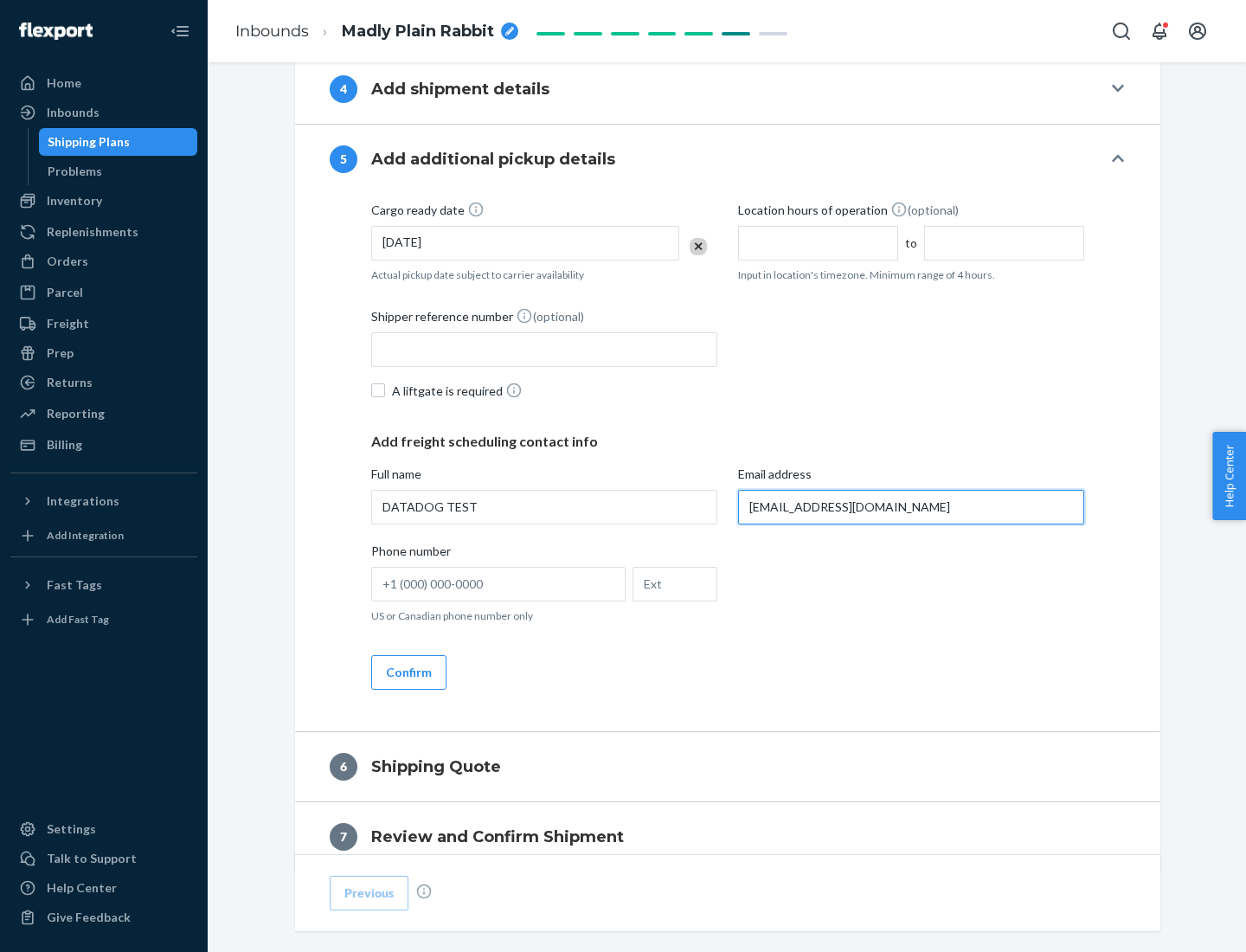
scroll to position [932, 0]
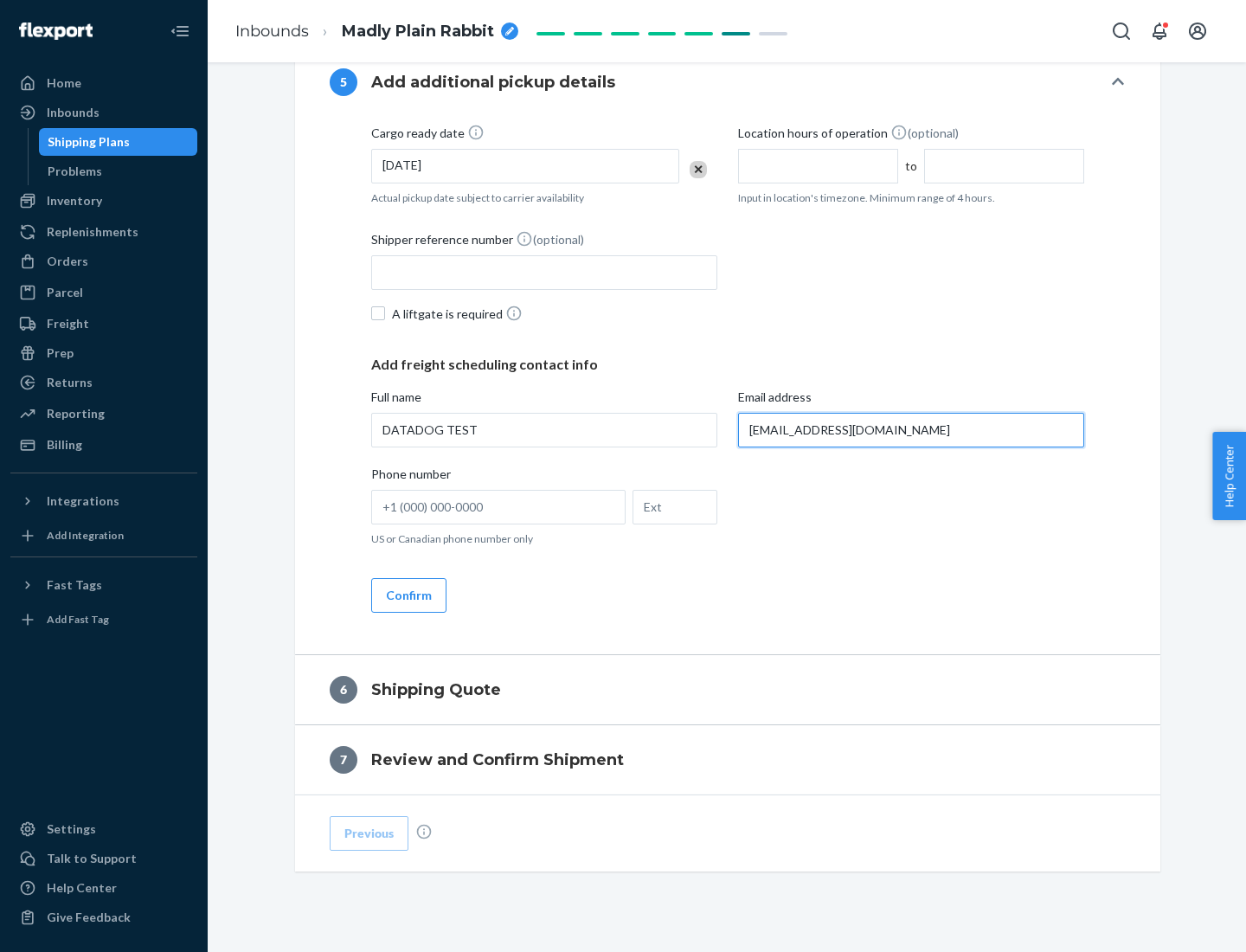
type input "[EMAIL_ADDRESS][DOMAIN_NAME]"
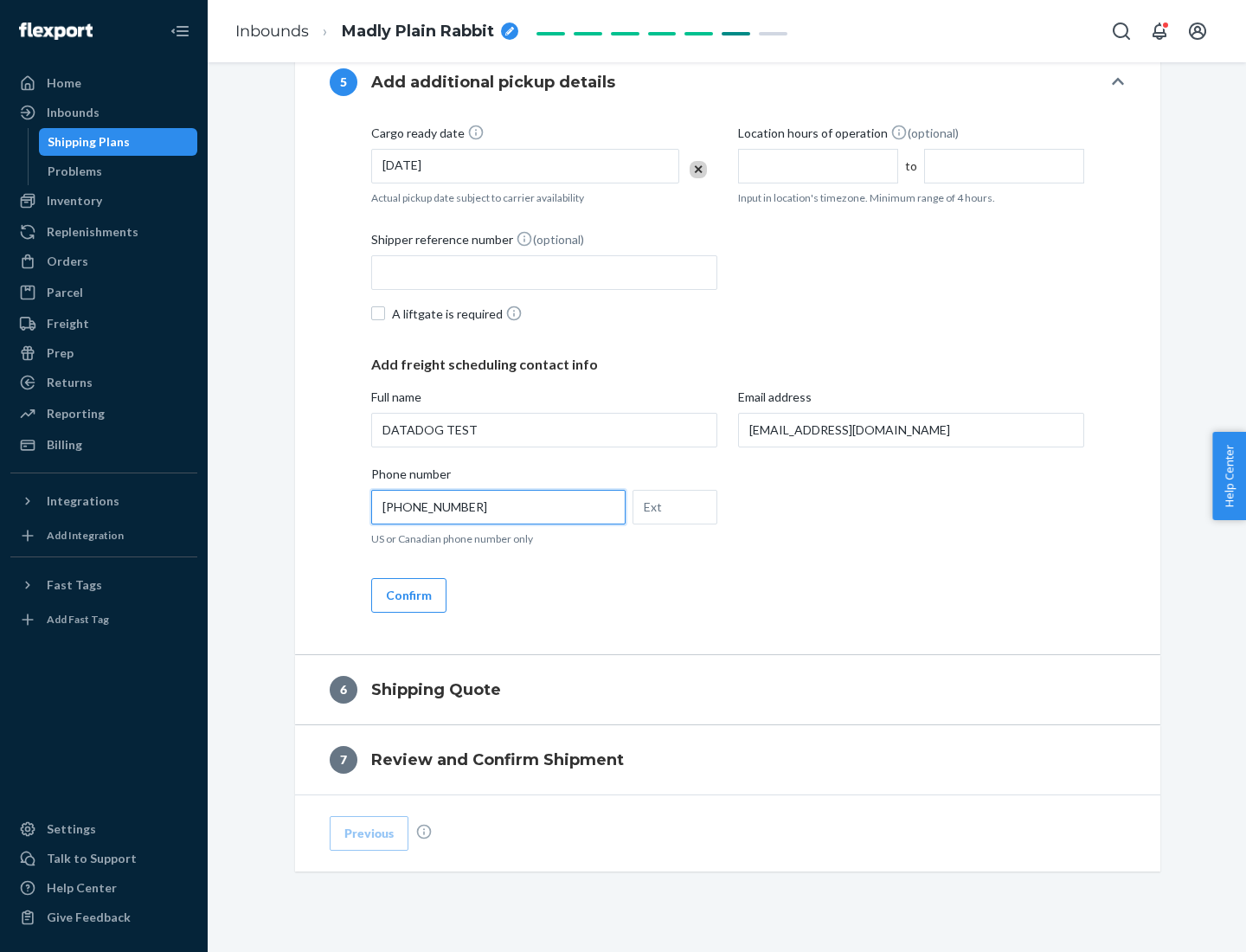
scroll to position [968, 0]
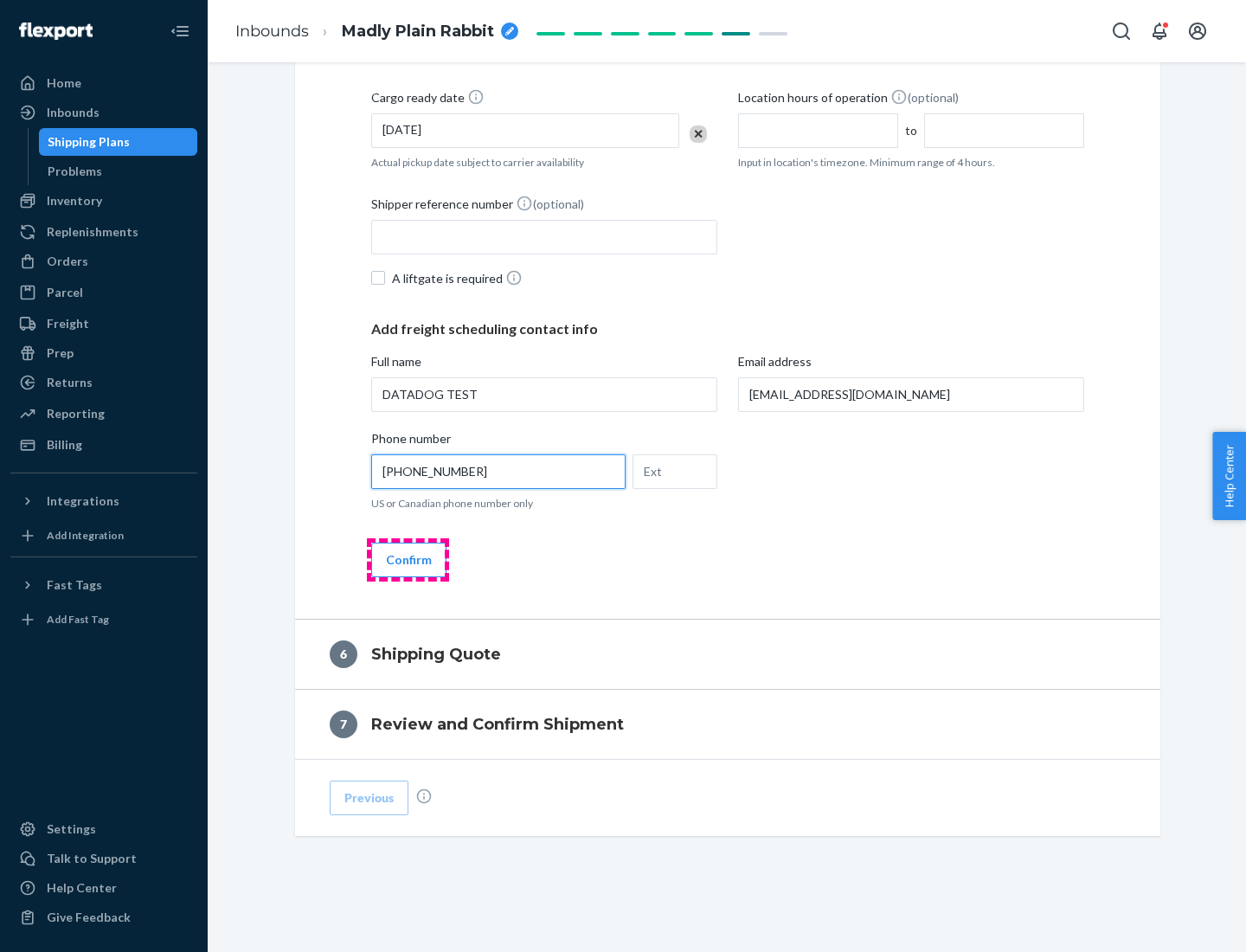
type input "[PHONE_NUMBER]"
click at [407, 559] on button "Confirm" at bounding box center [408, 559] width 75 height 35
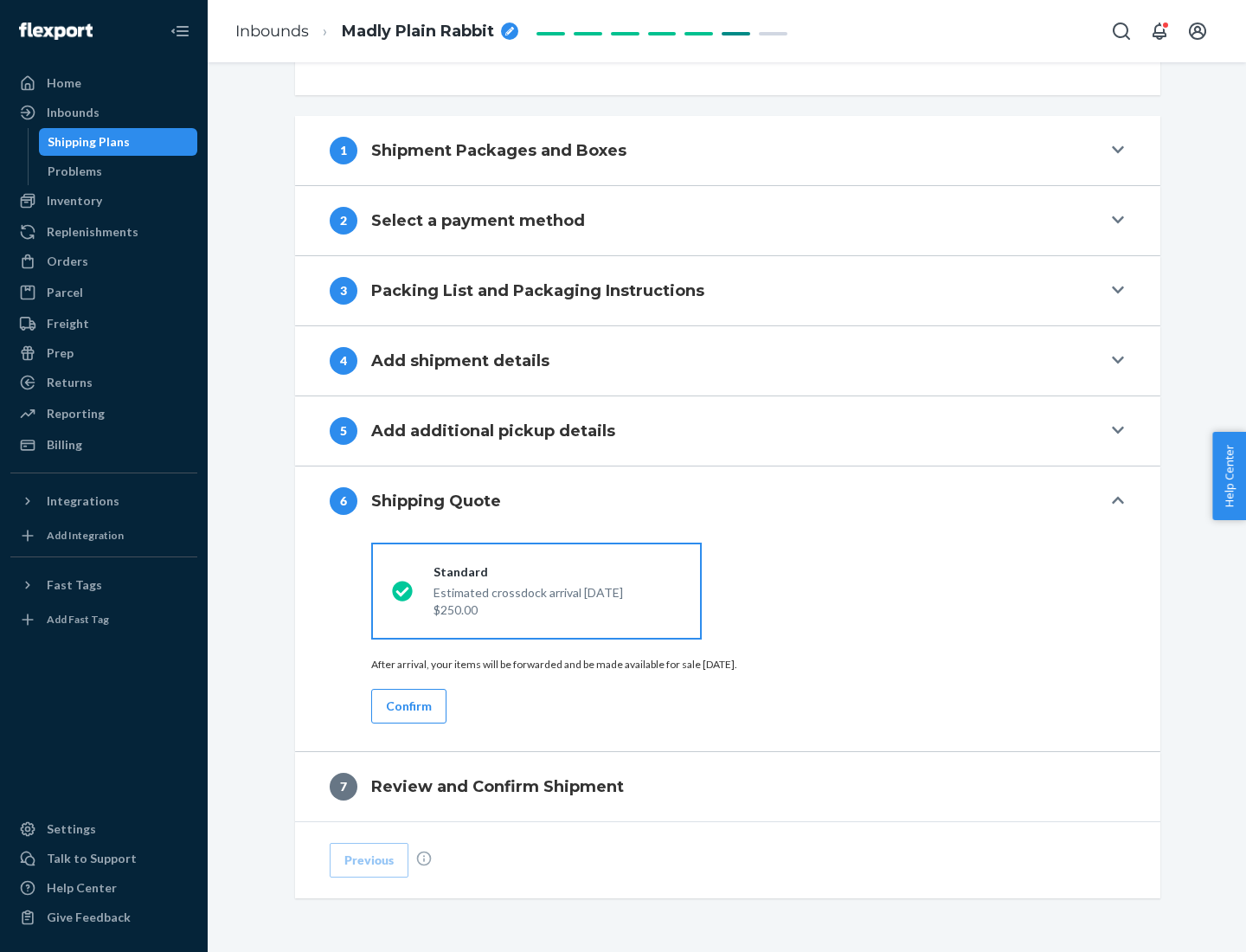
scroll to position [646, 0]
